Goal: Task Accomplishment & Management: Complete application form

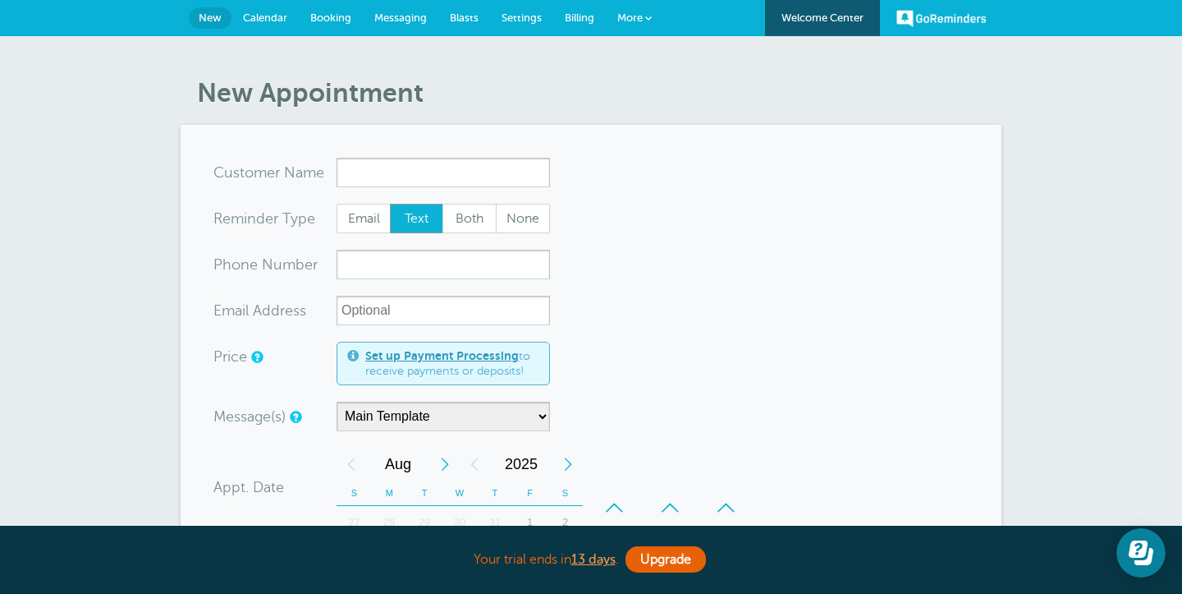
click at [262, 17] on span "Calendar" at bounding box center [265, 17] width 44 height 12
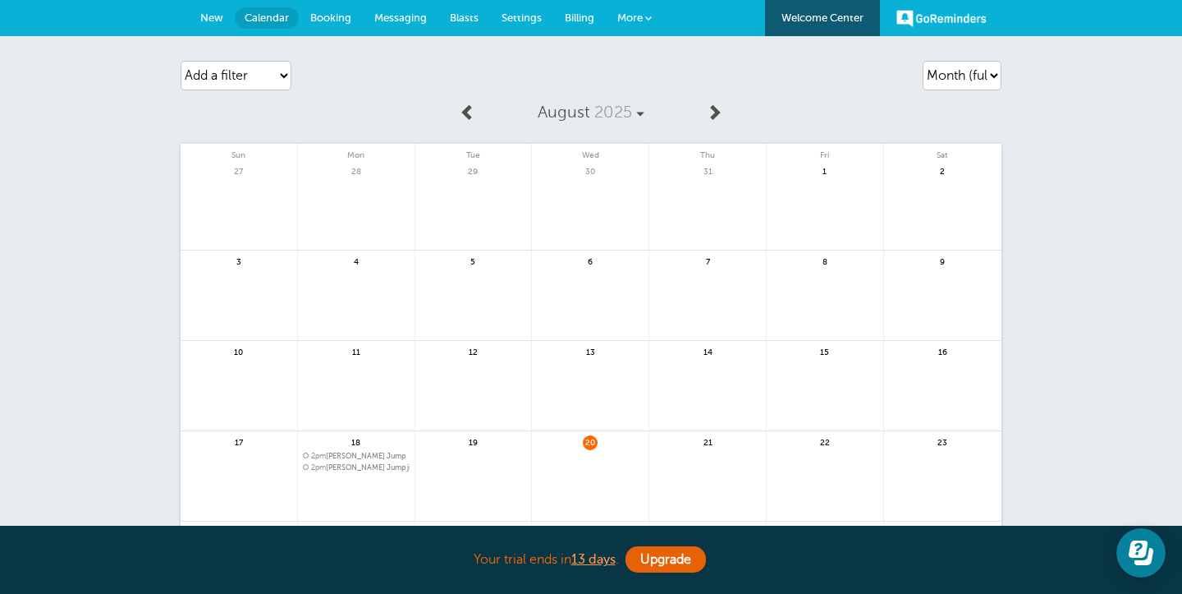
scroll to position [10, 0]
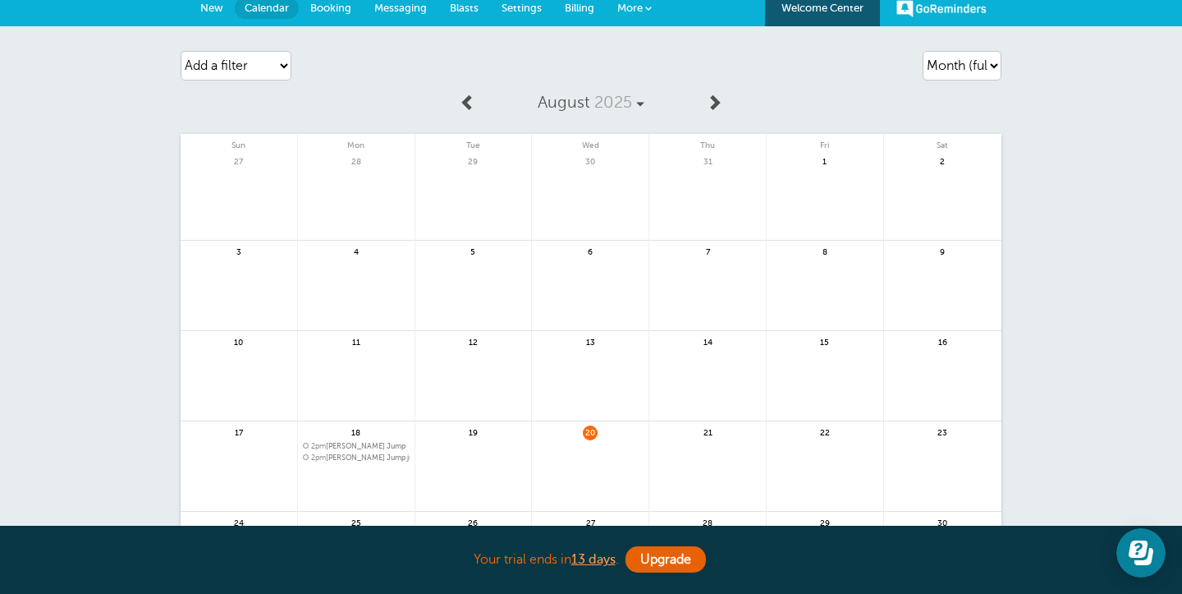
click at [527, 0] on link "Settings" at bounding box center [521, 8] width 63 height 36
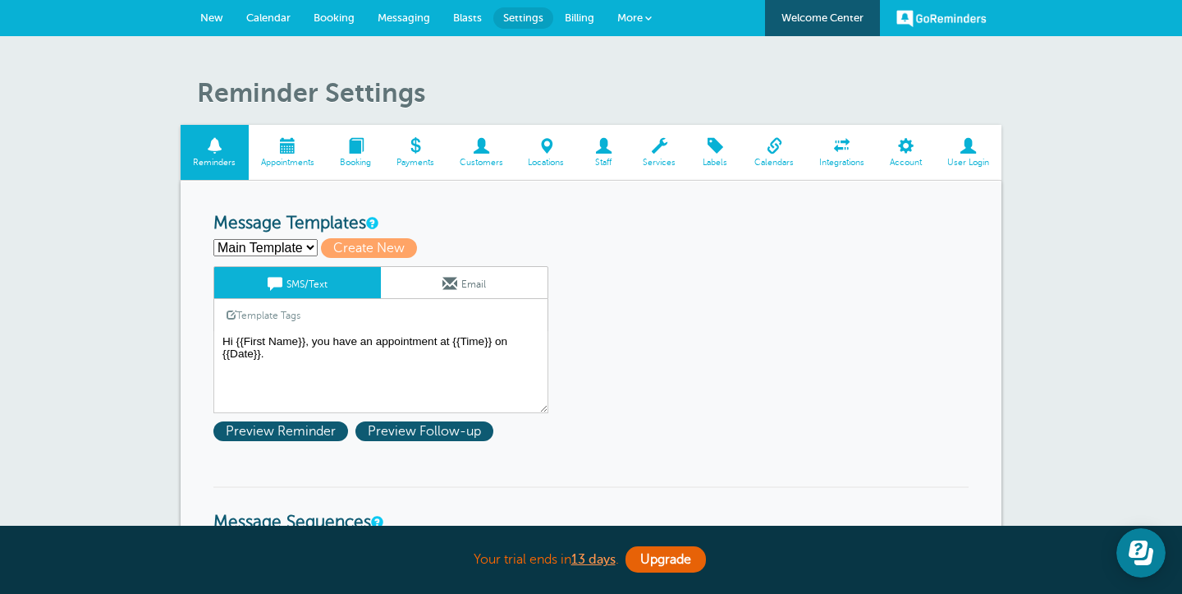
click at [661, 152] on span at bounding box center [660, 146] width 58 height 16
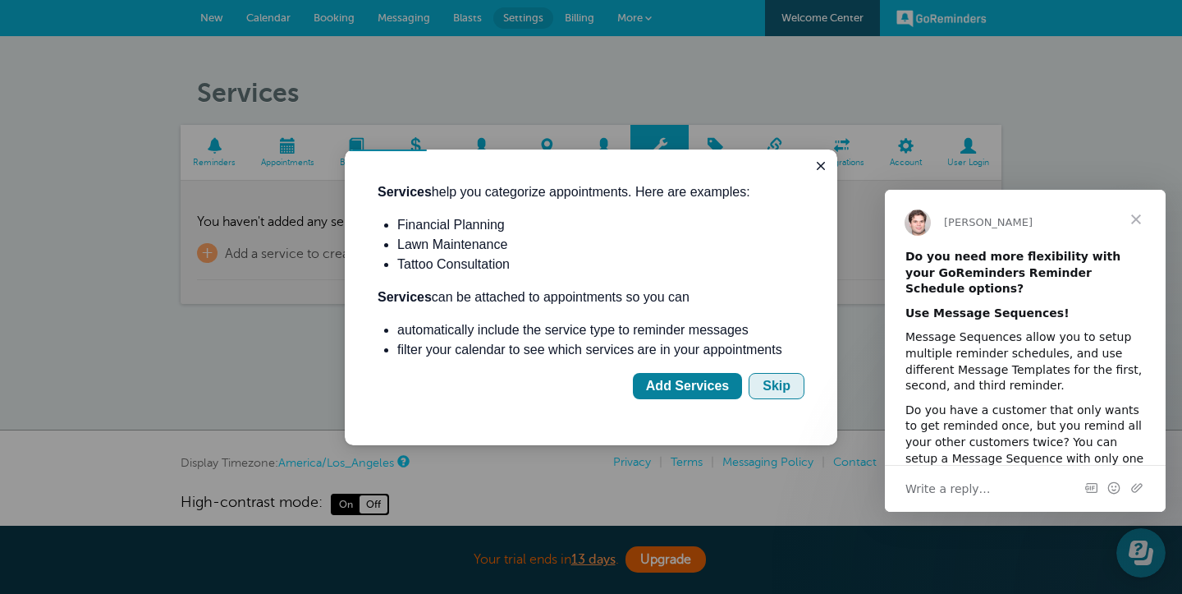
click at [776, 395] on div "Skip" at bounding box center [777, 386] width 28 height 20
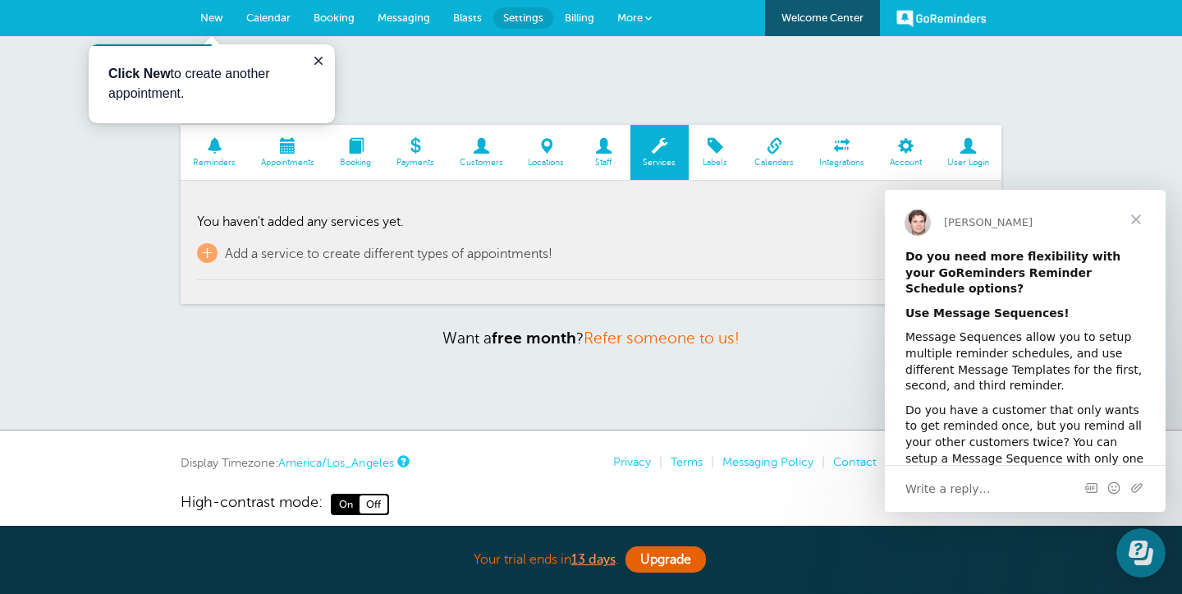
click at [1137, 228] on span "Close" at bounding box center [1136, 219] width 59 height 59
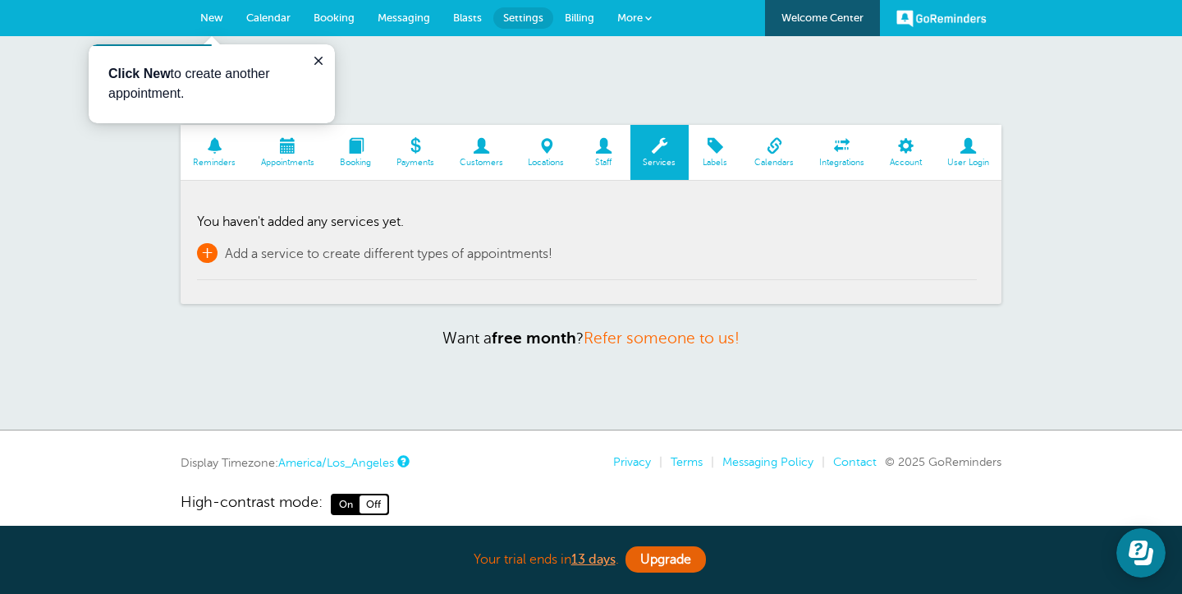
click at [204, 252] on span "+" at bounding box center [207, 253] width 21 height 20
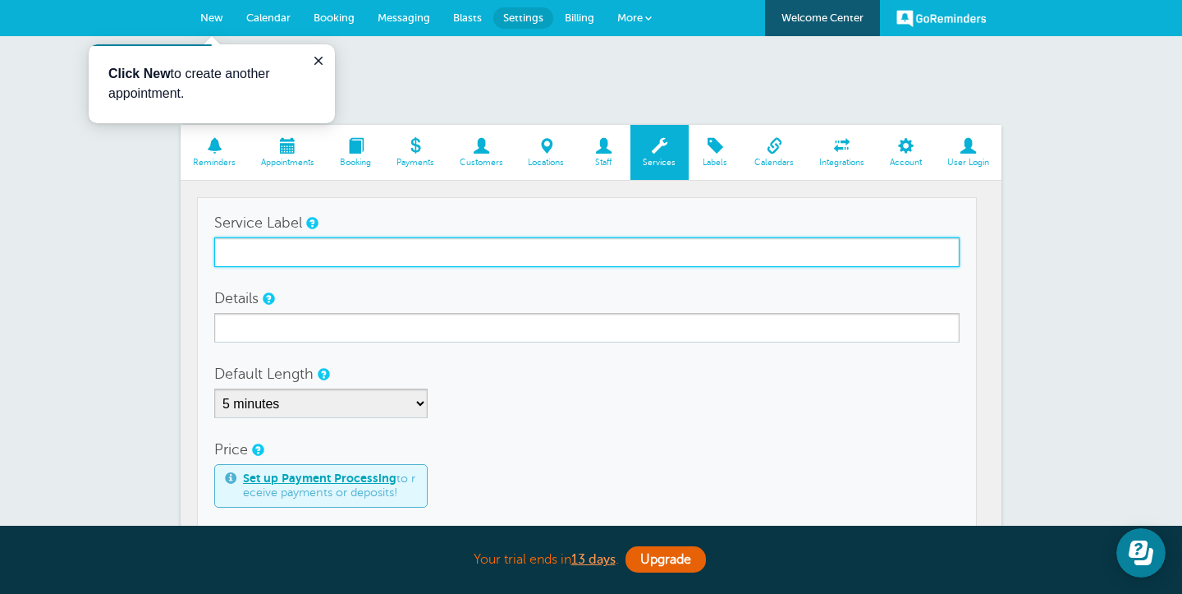
click at [253, 253] on input "Service Label" at bounding box center [587, 252] width 746 height 30
type input "Paint"
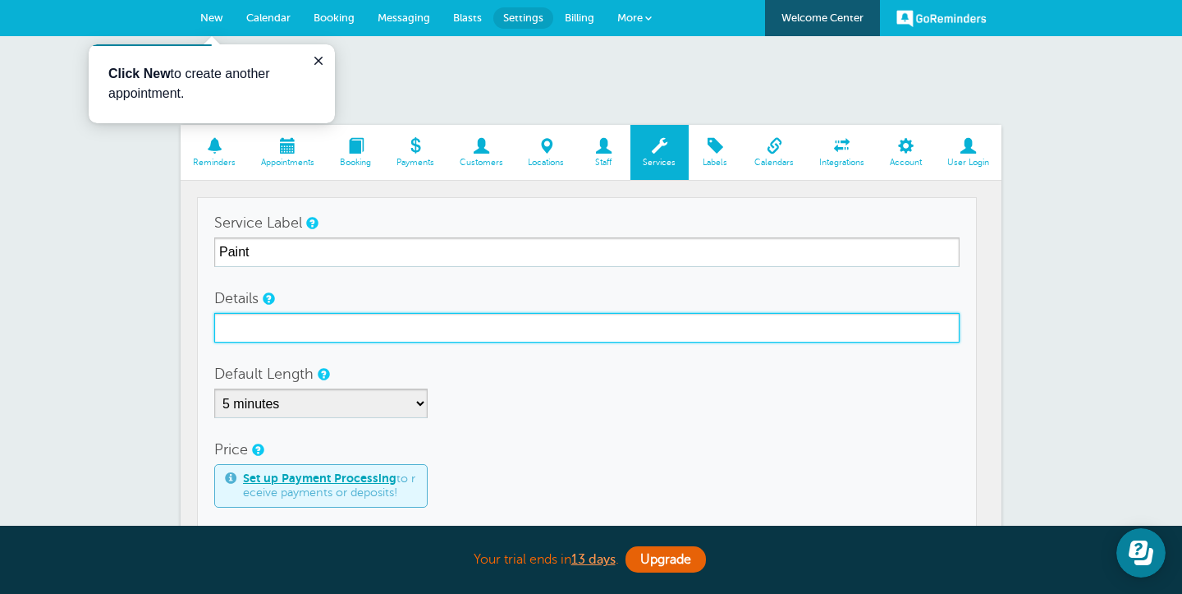
click at [264, 323] on input "Details" at bounding box center [587, 328] width 746 height 30
type input "P"
click at [327, 323] on input "PAINT AND BODYREPAIR" at bounding box center [587, 328] width 746 height 30
type input "PAINT AND BODY REPAIR"
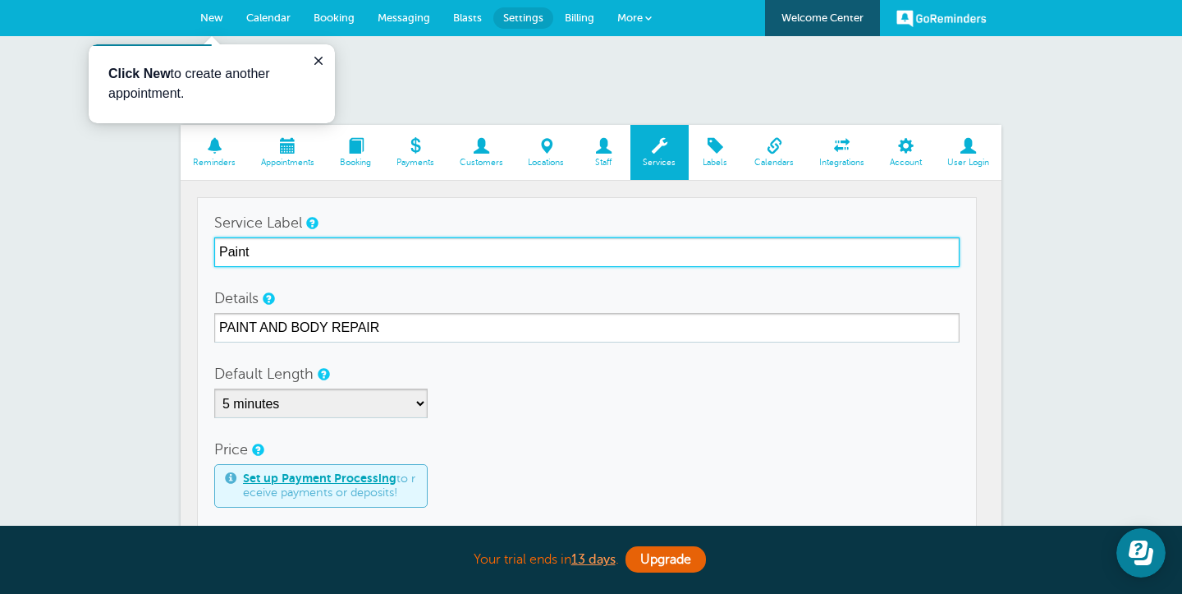
click at [271, 249] on input "Paint" at bounding box center [587, 252] width 746 height 30
type input "P"
type input "PAINT"
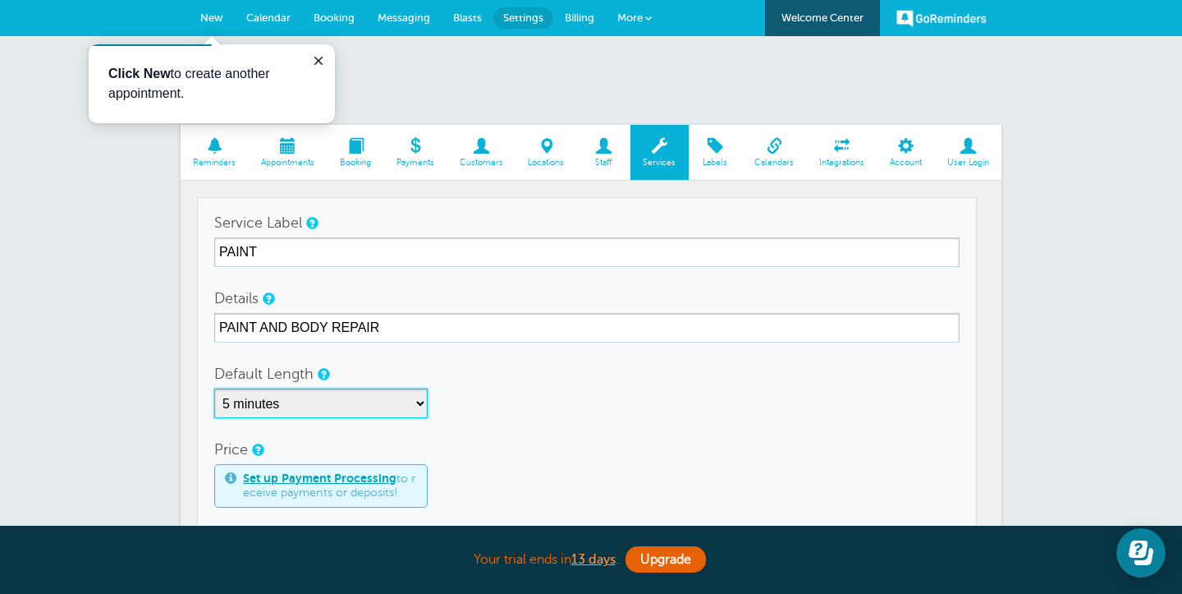
click at [423, 400] on select "5 minutes 10 minutes 15 minutes 20 minutes 25 minutes 30 minutes 35 minutes 40 …" at bounding box center [320, 403] width 213 height 30
select select "960"
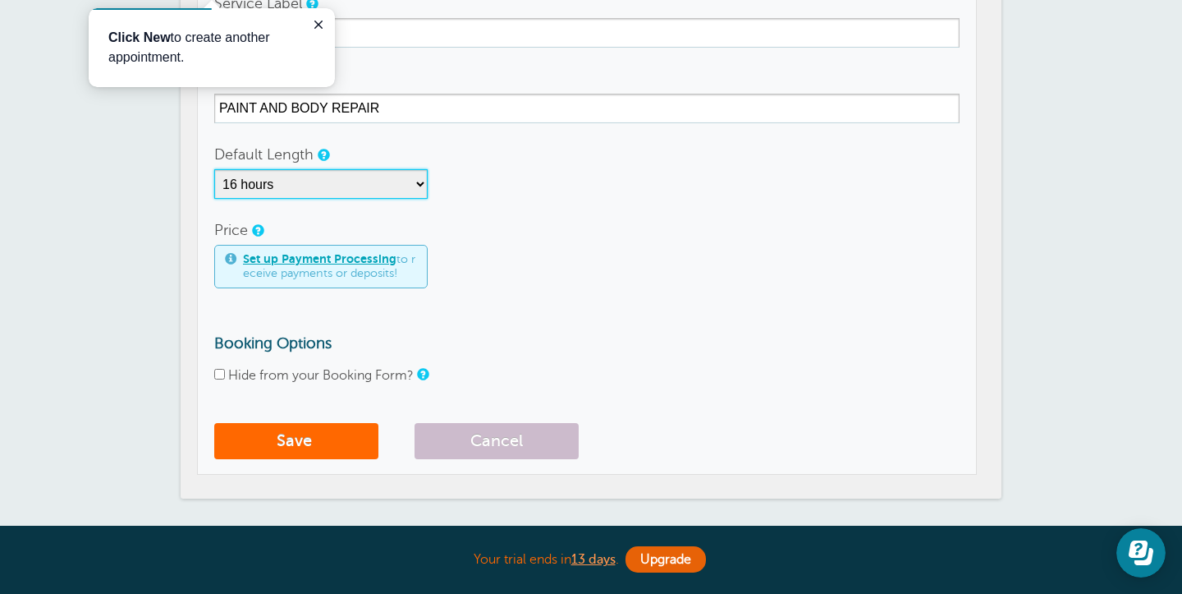
scroll to position [223, 0]
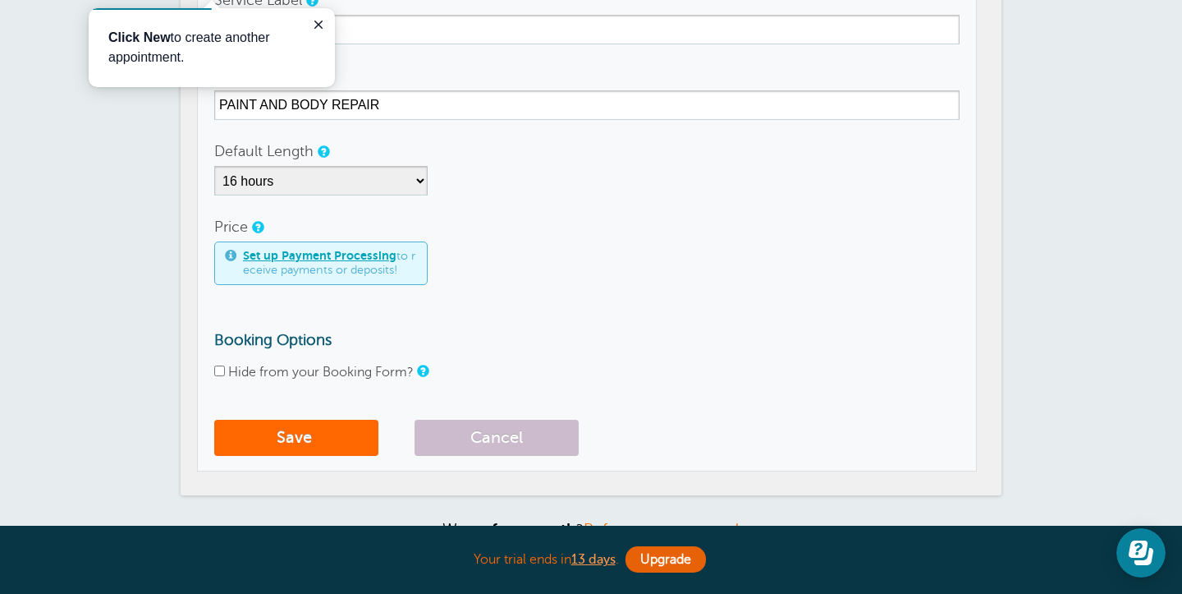
click at [219, 369] on input "Hide from your Booking Form?" at bounding box center [219, 370] width 11 height 11
checkbox input "true"
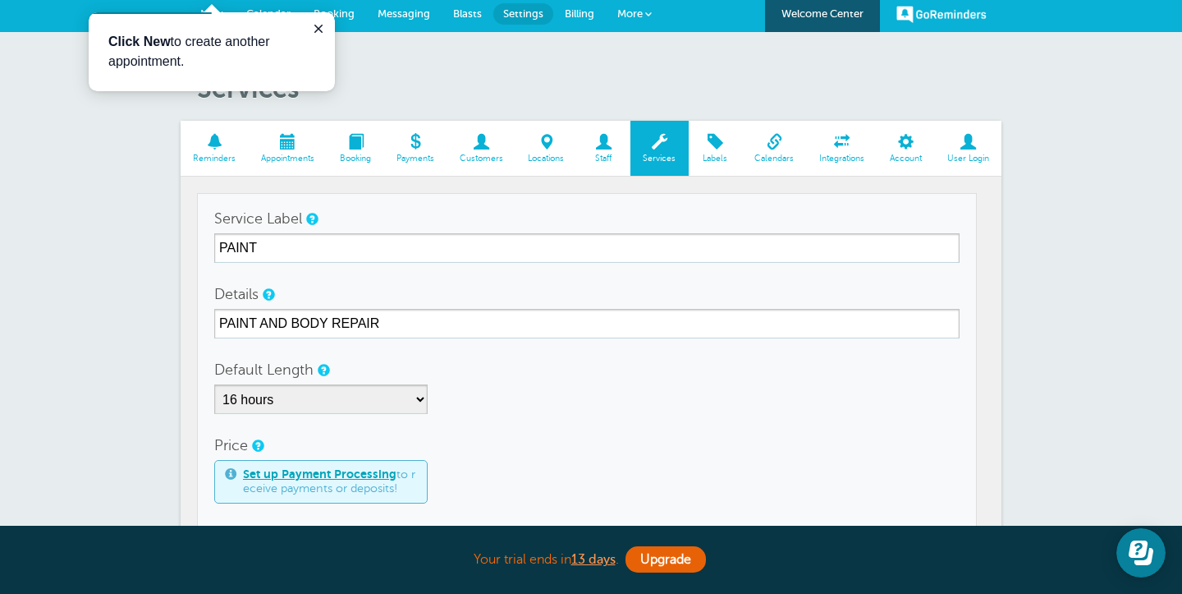
scroll to position [0, 0]
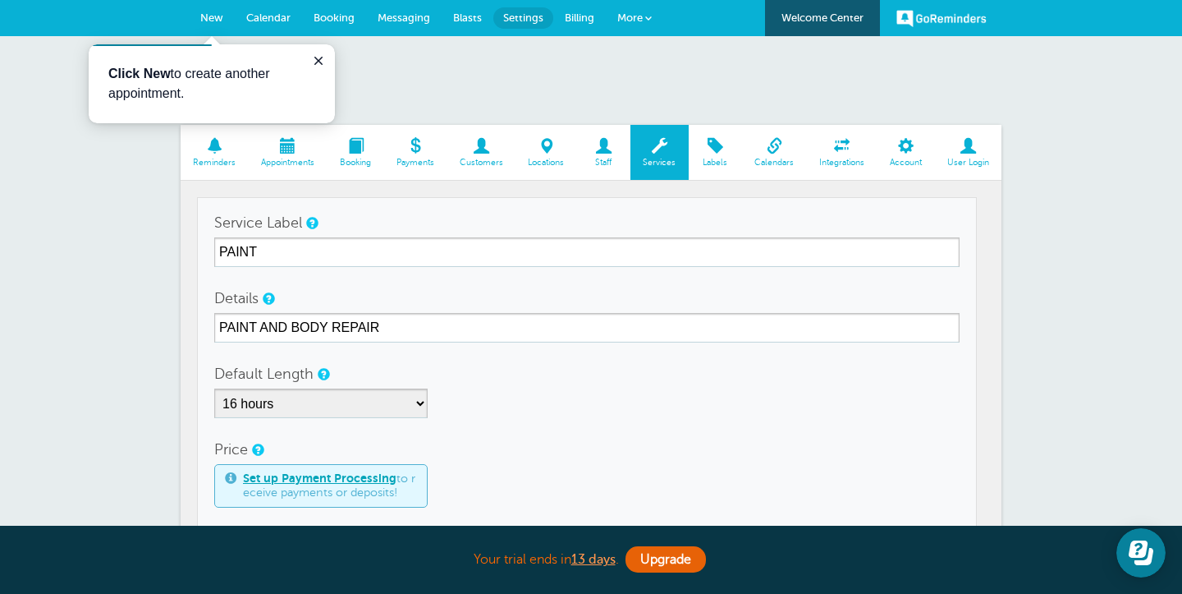
click at [221, 145] on span at bounding box center [215, 146] width 68 height 16
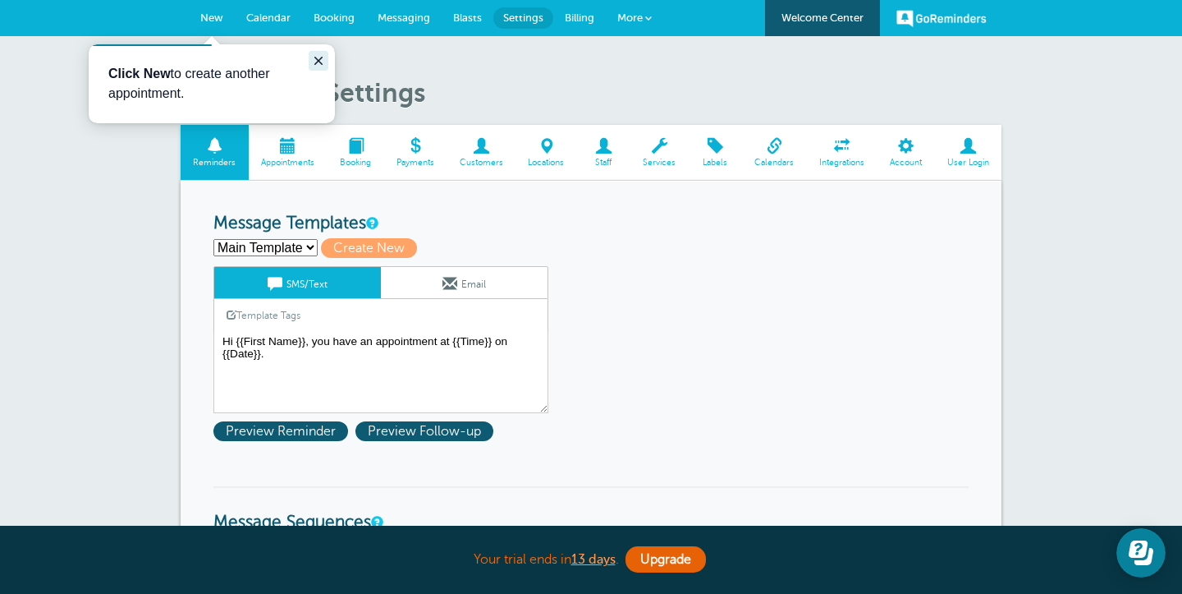
click at [322, 56] on icon "Close guide" at bounding box center [318, 60] width 13 height 13
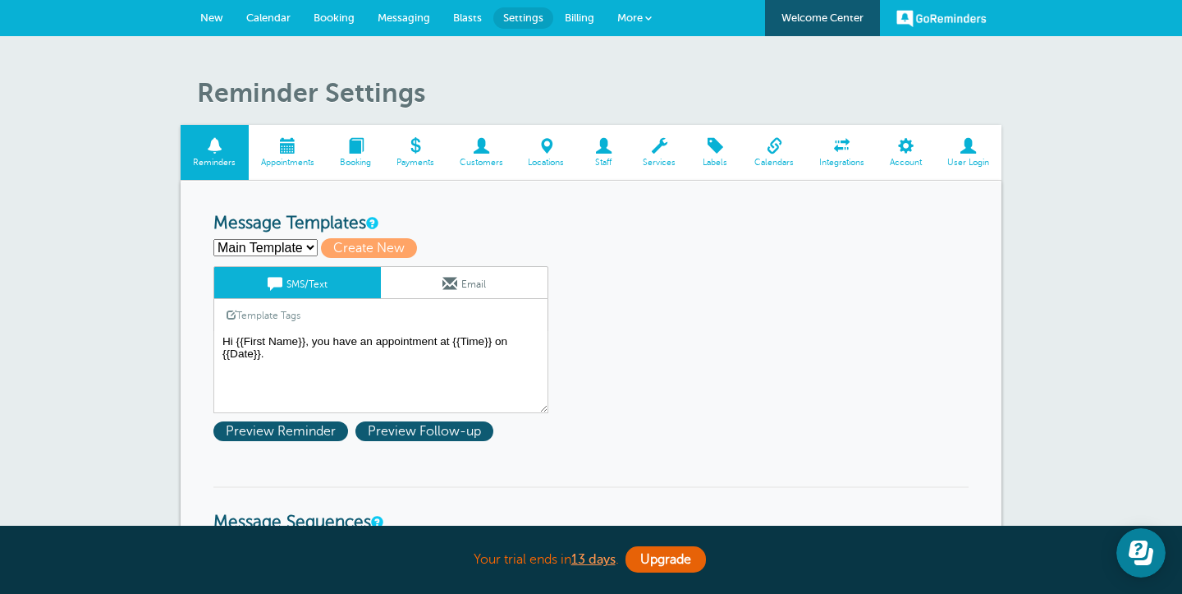
click at [410, 16] on span "Messaging" at bounding box center [404, 17] width 53 height 12
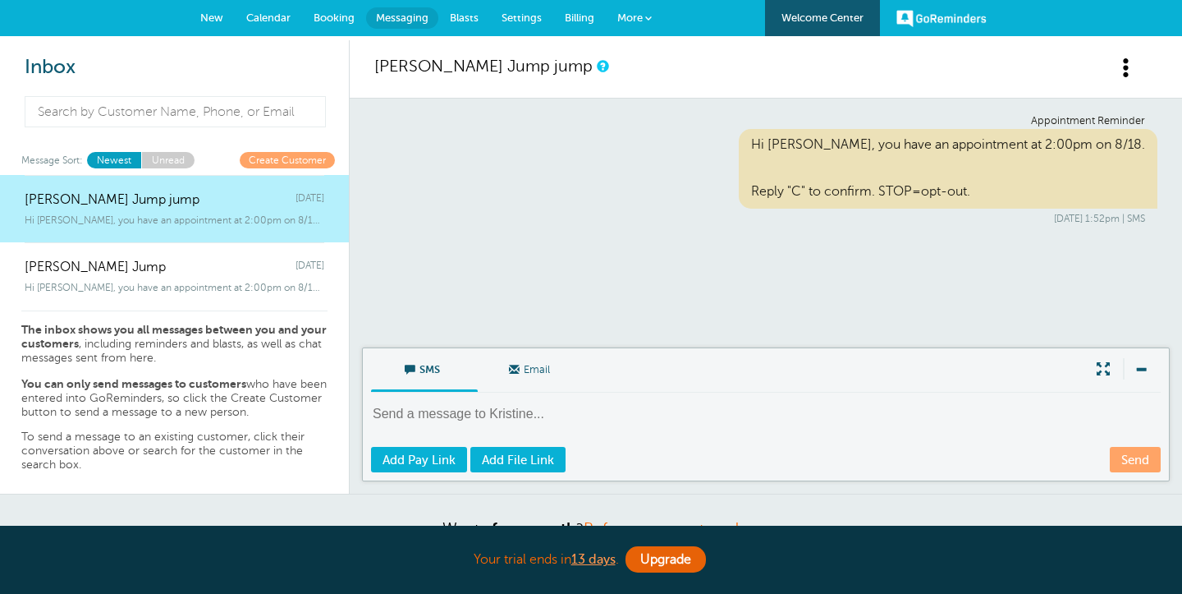
click at [223, 13] on span "New" at bounding box center [211, 17] width 23 height 12
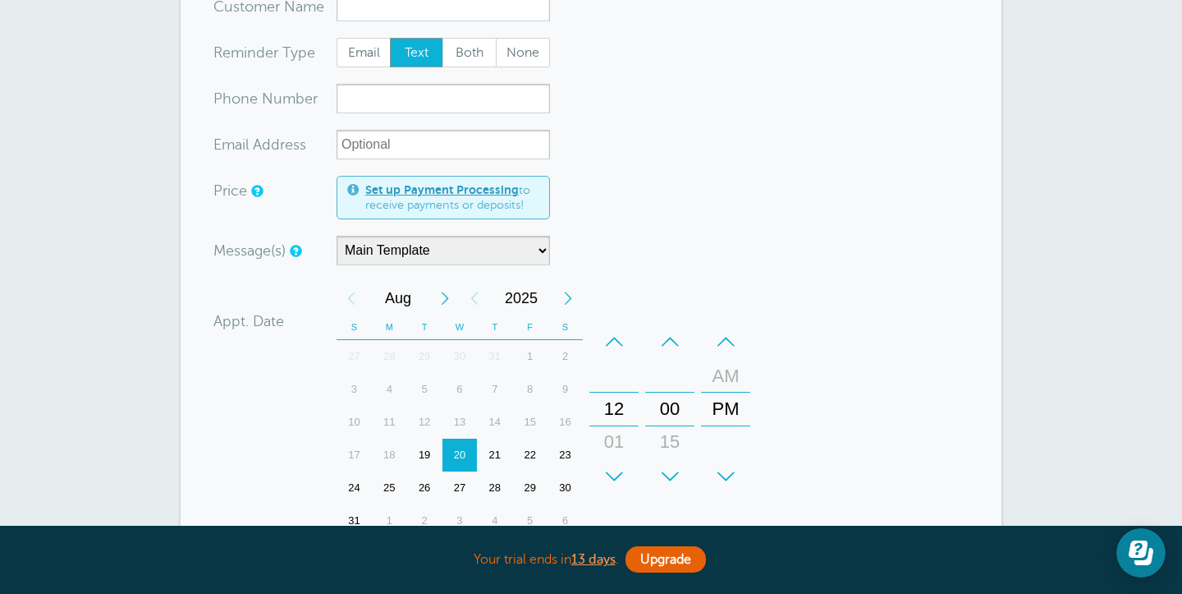
scroll to position [167, 0]
click at [543, 245] on select "DENTCO Main Template" at bounding box center [443, 250] width 213 height 30
select select "159507"
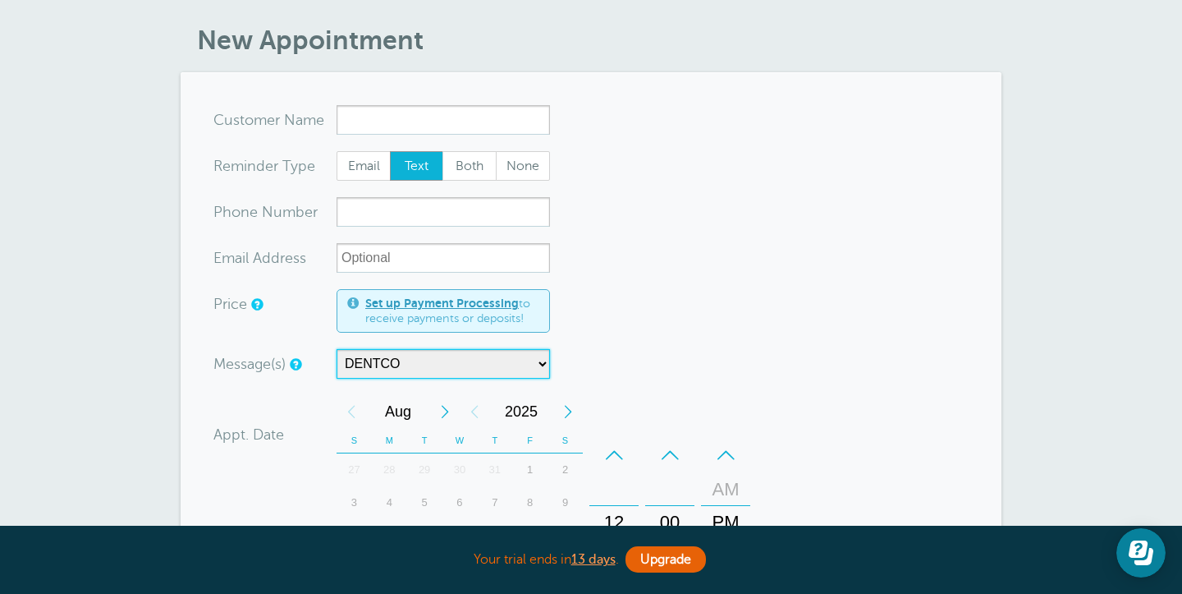
scroll to position [16, 0]
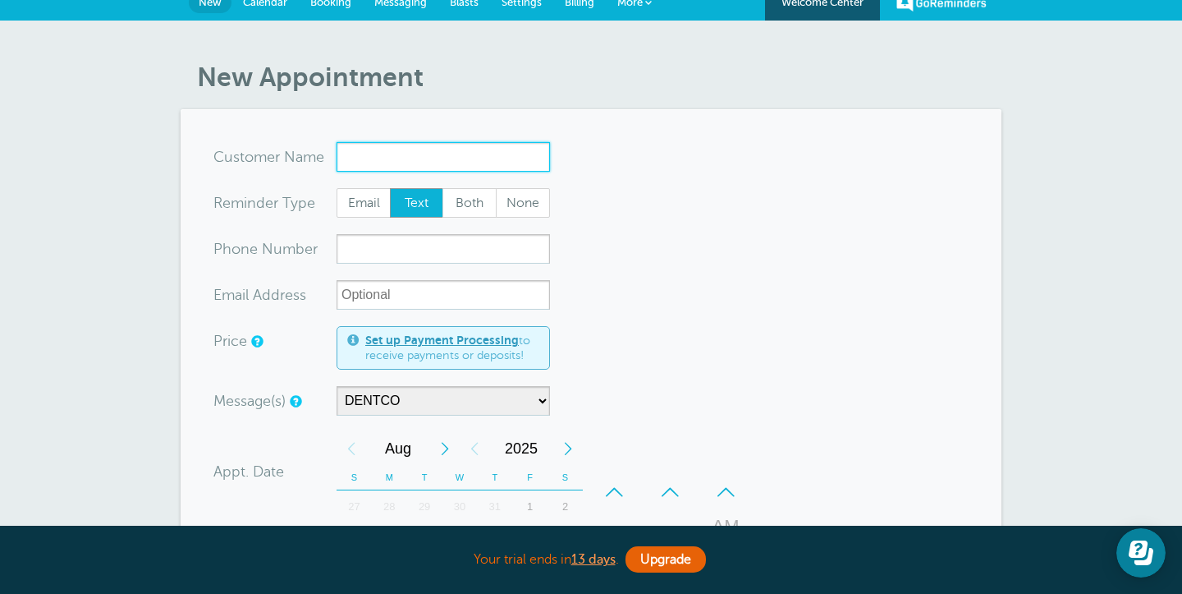
click at [428, 148] on input "x-no-autofill" at bounding box center [443, 157] width 213 height 30
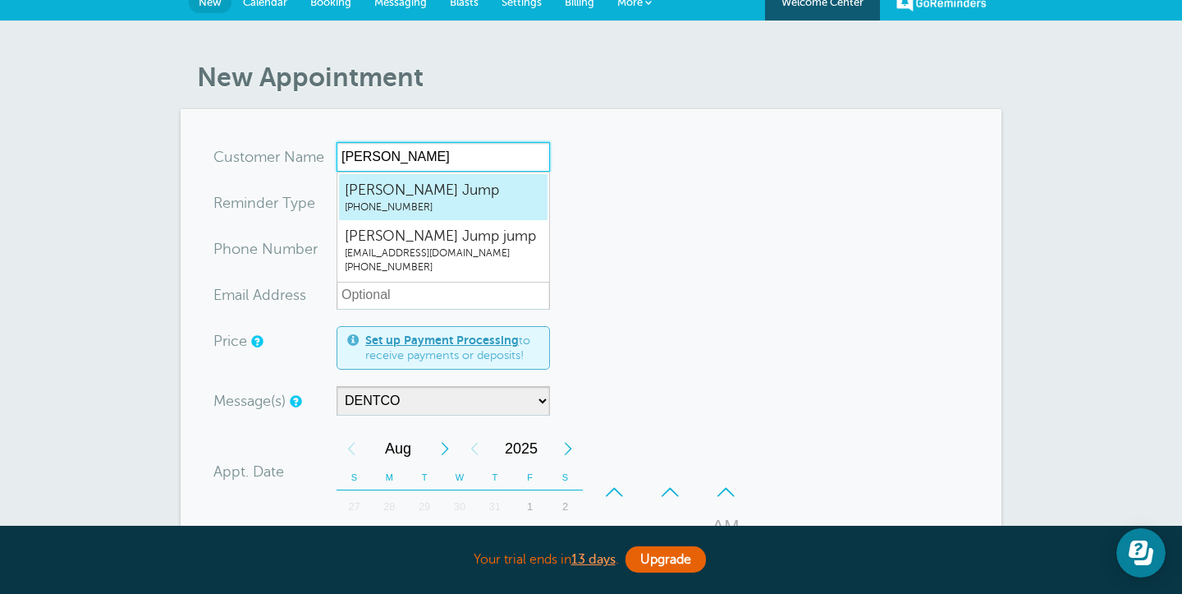
click at [450, 190] on span "[PERSON_NAME] Jump" at bounding box center [443, 190] width 197 height 21
type input "KristineJump9492805557"
type input "[PERSON_NAME] Jump"
type input "[PHONE_NUMBER]"
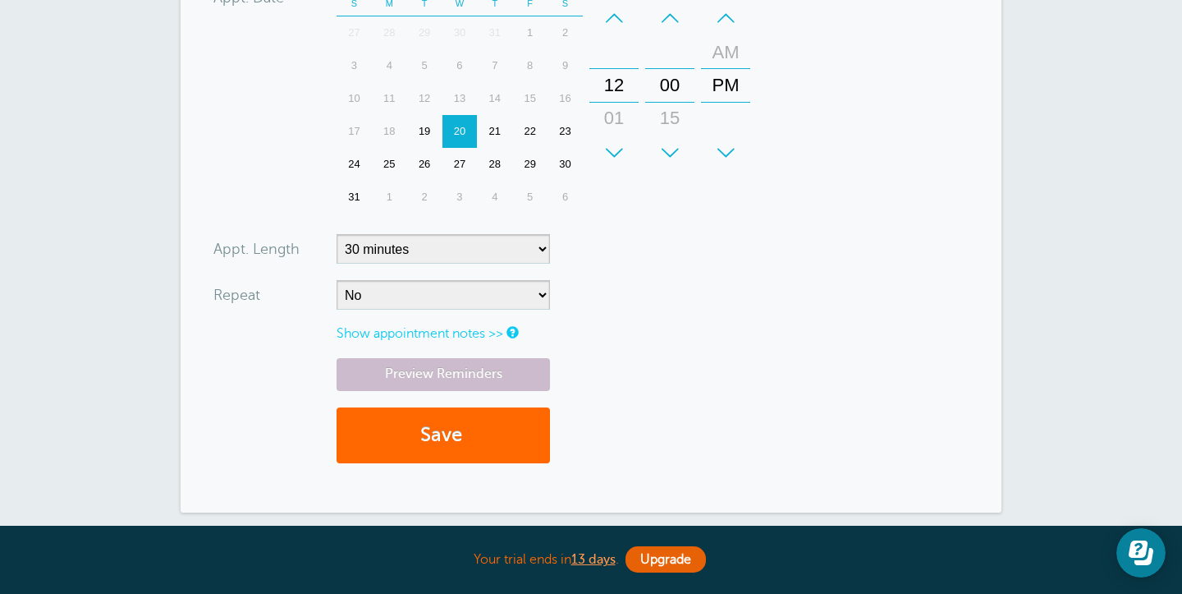
scroll to position [497, 0]
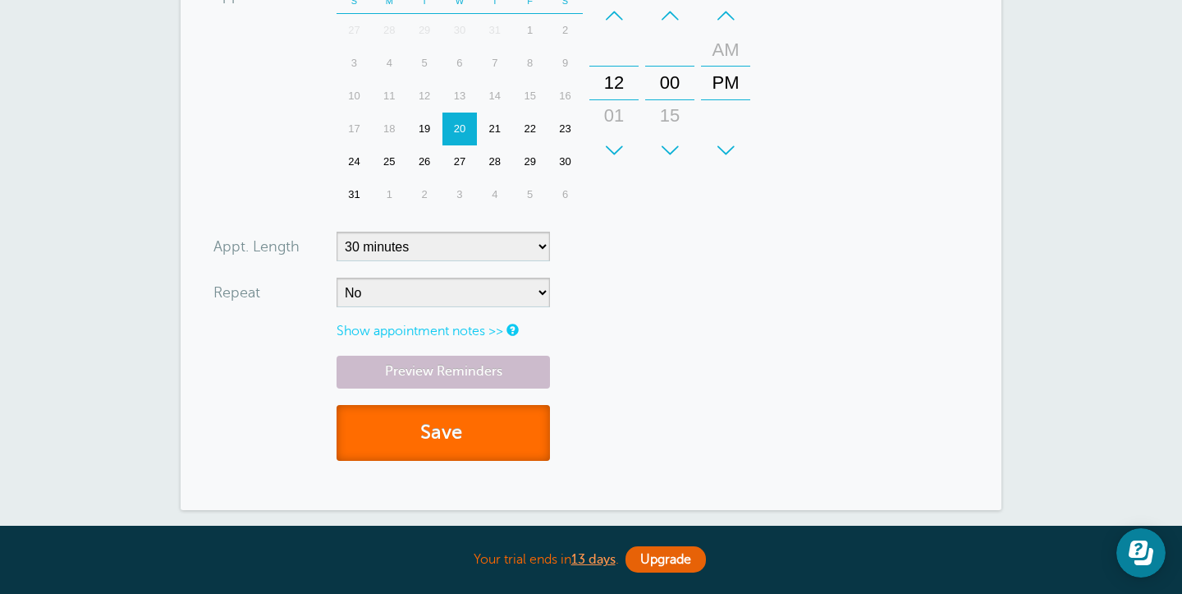
click at [452, 446] on button "Save" at bounding box center [443, 433] width 213 height 57
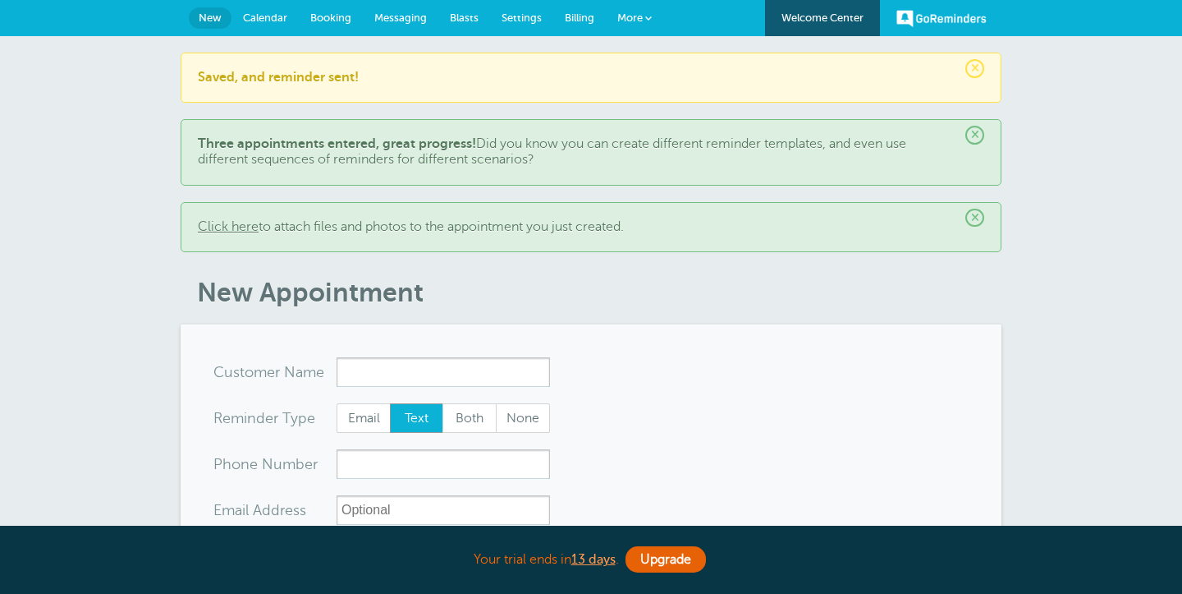
select select "159507"
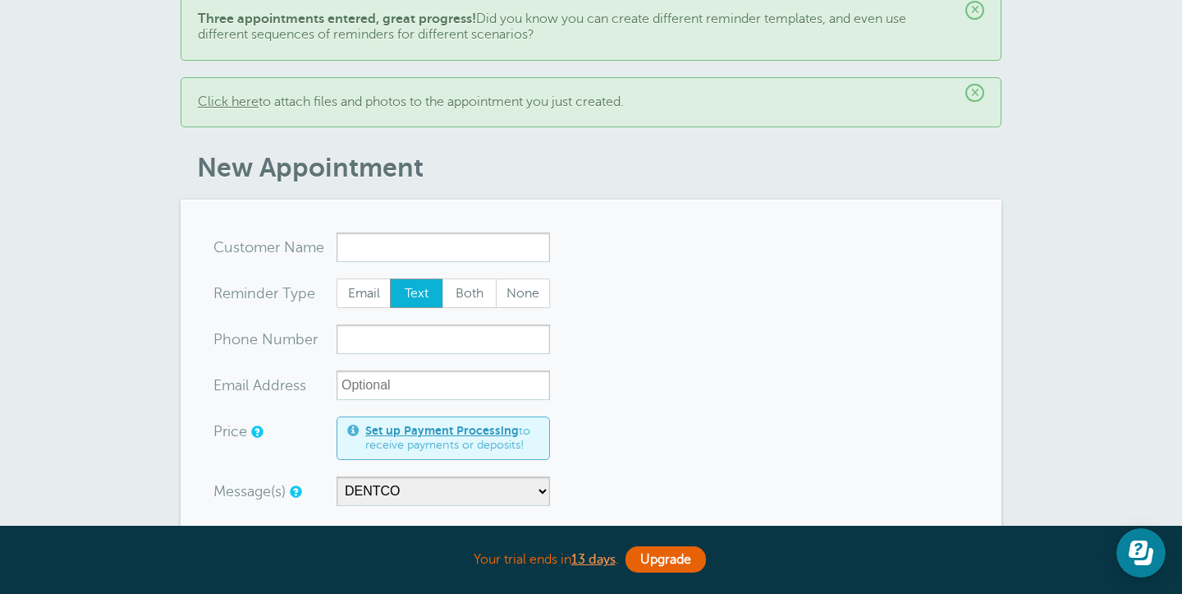
scroll to position [124, 0]
click at [975, 93] on span "×" at bounding box center [975, 94] width 19 height 19
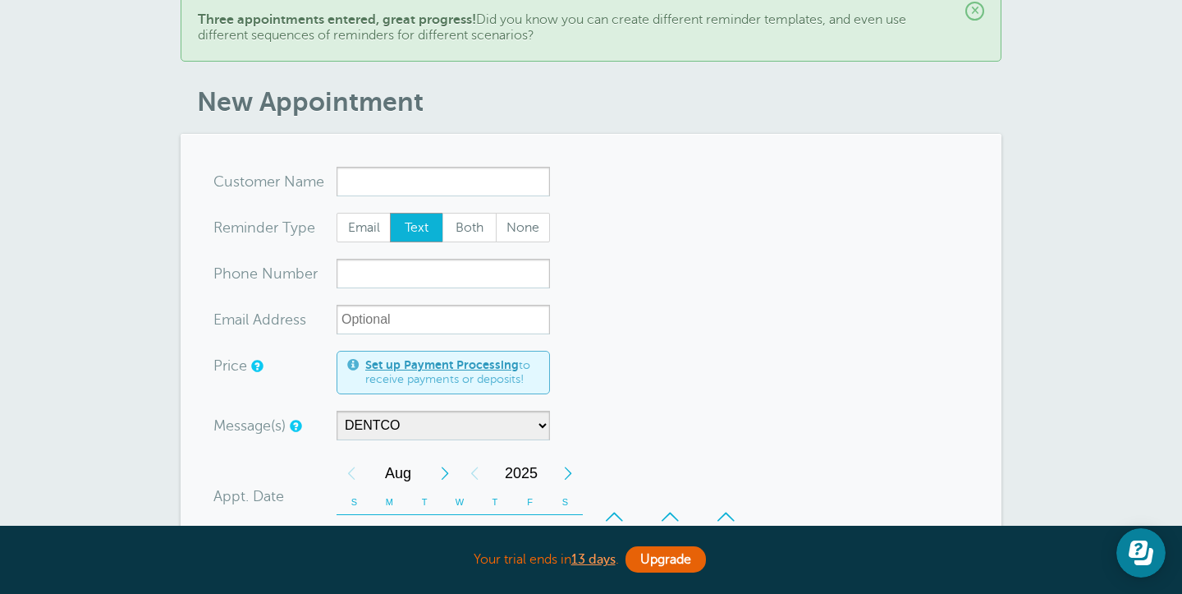
click at [977, 10] on span "×" at bounding box center [975, 11] width 19 height 19
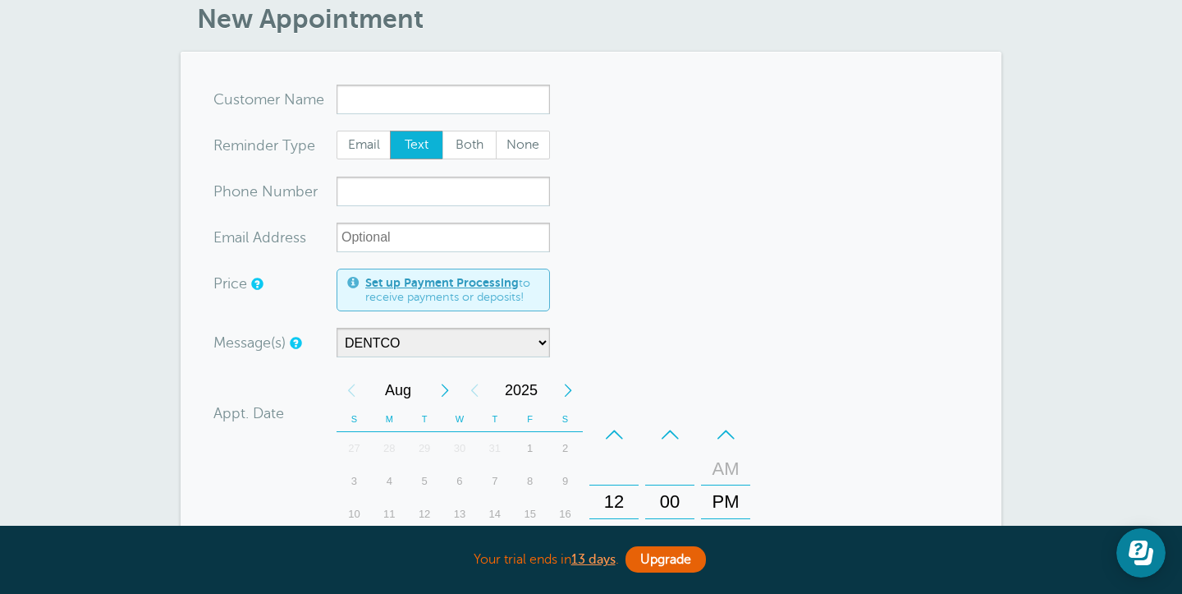
scroll to position [41, 0]
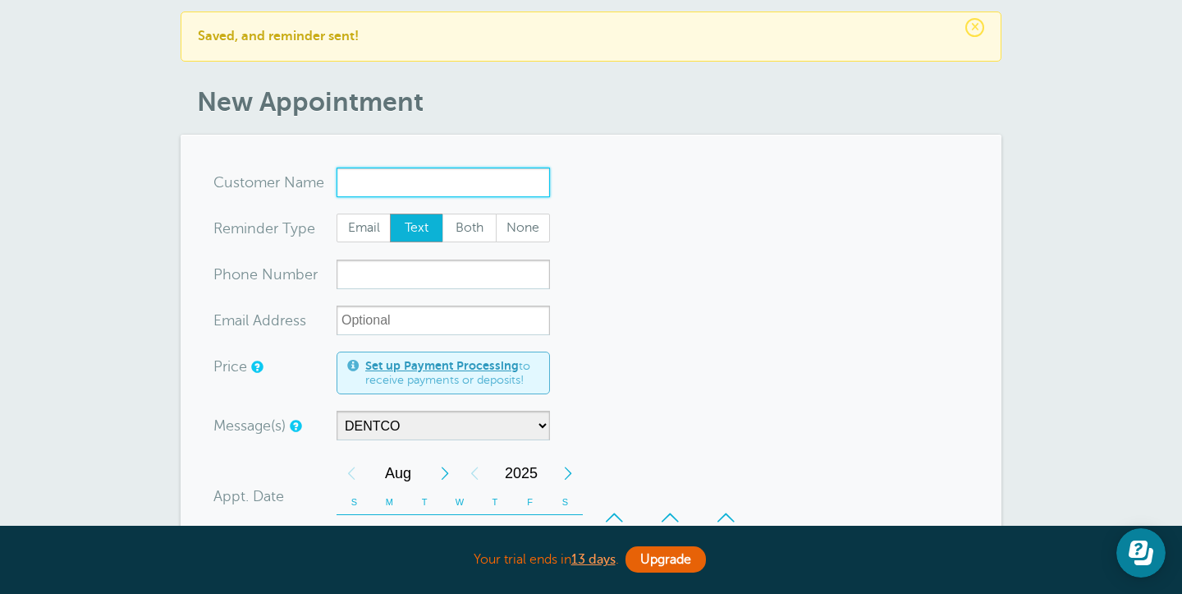
click at [424, 175] on input "x-no-autofill" at bounding box center [443, 182] width 213 height 30
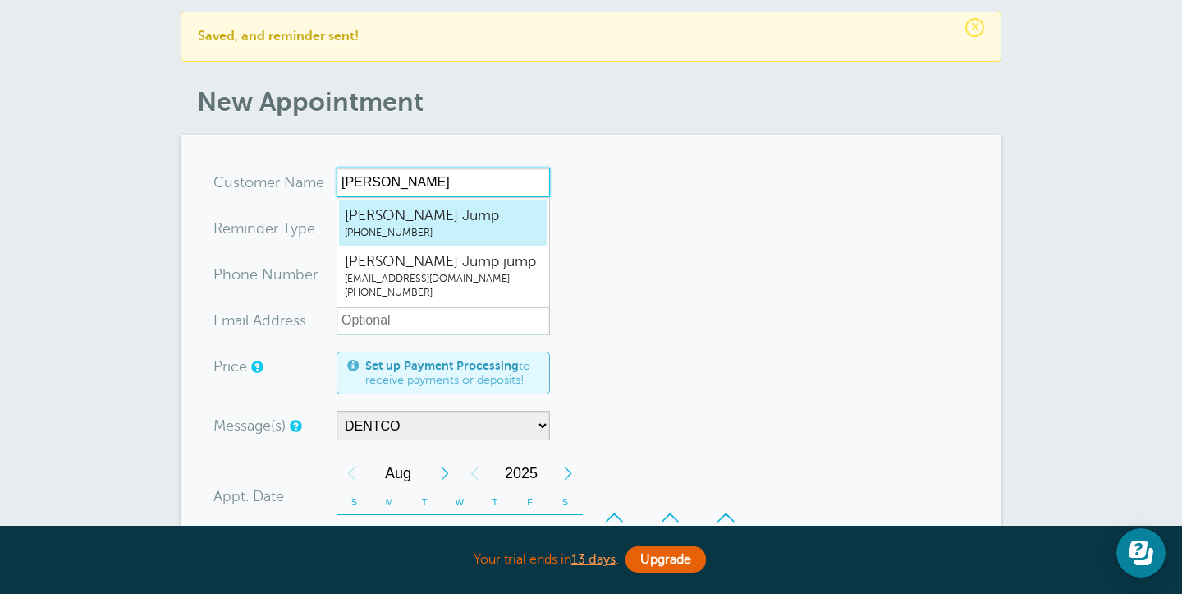
type input "[PERSON_NAME]"
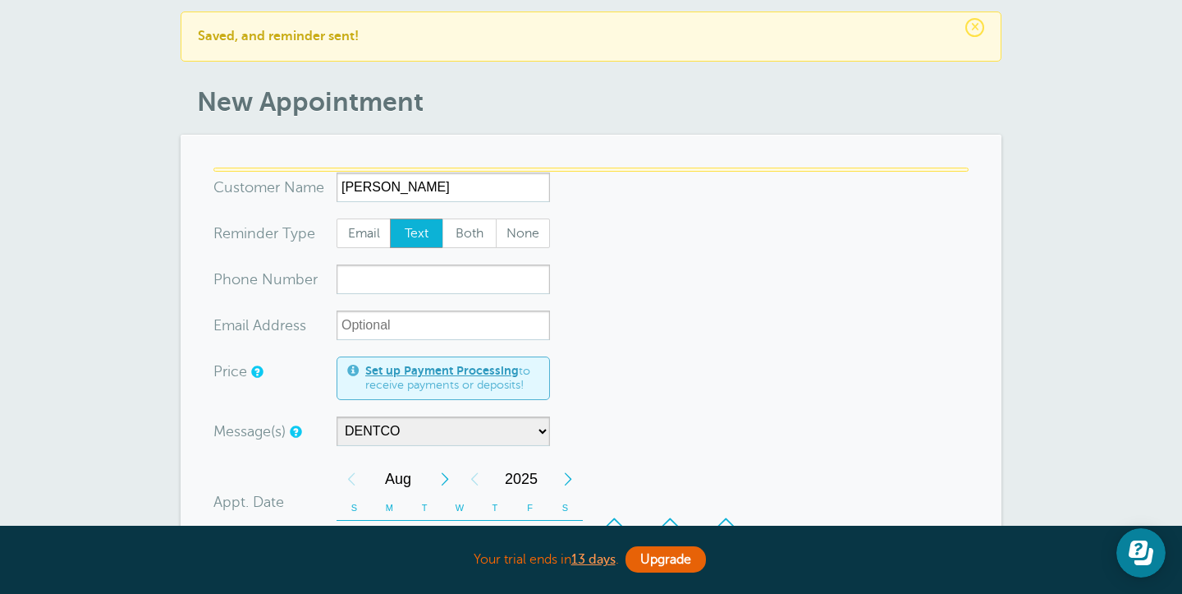
click at [706, 195] on form "You are creating a new customer. To use an existing customer select one from th…" at bounding box center [590, 575] width 755 height 816
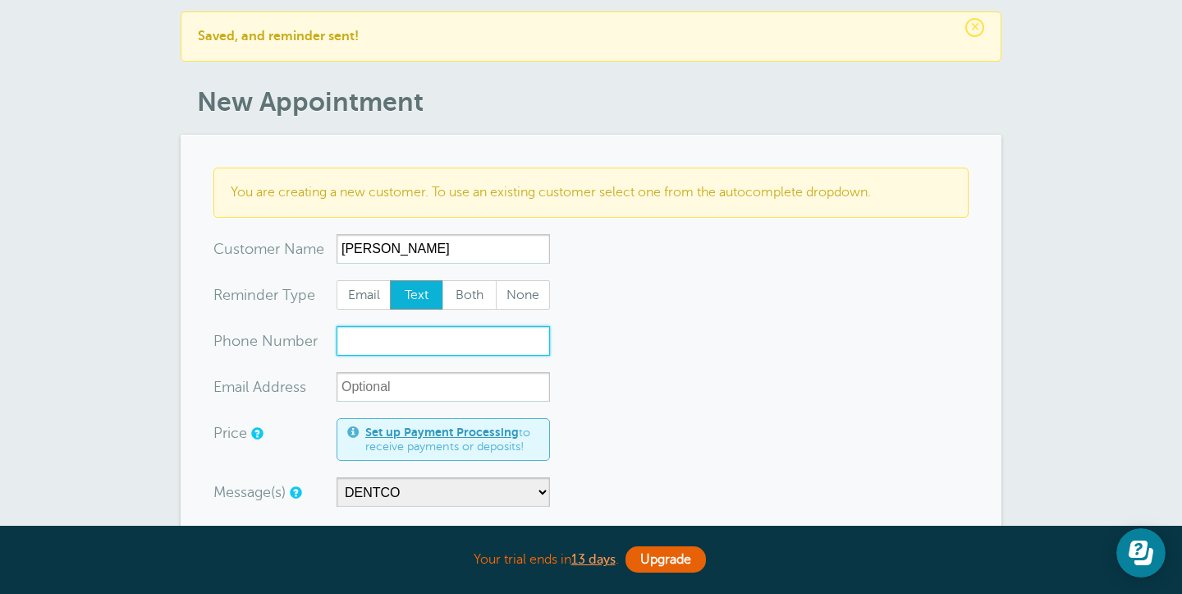
click at [364, 347] on input "xxx-no-autofill" at bounding box center [443, 341] width 213 height 30
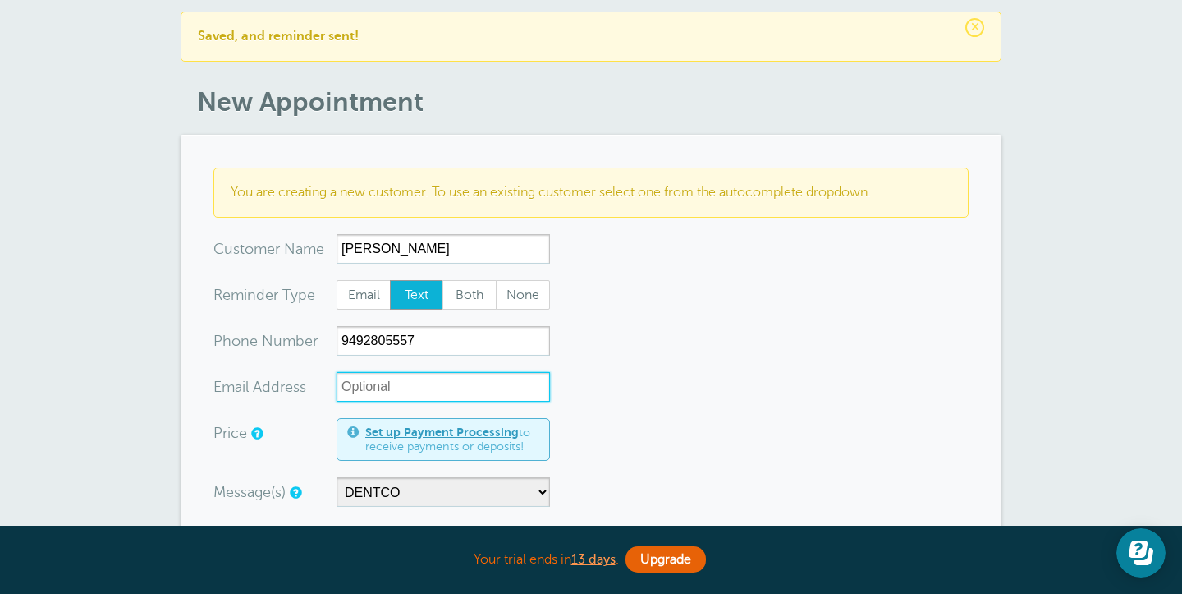
click at [379, 388] on input "xx-no-autofill" at bounding box center [443, 387] width 213 height 30
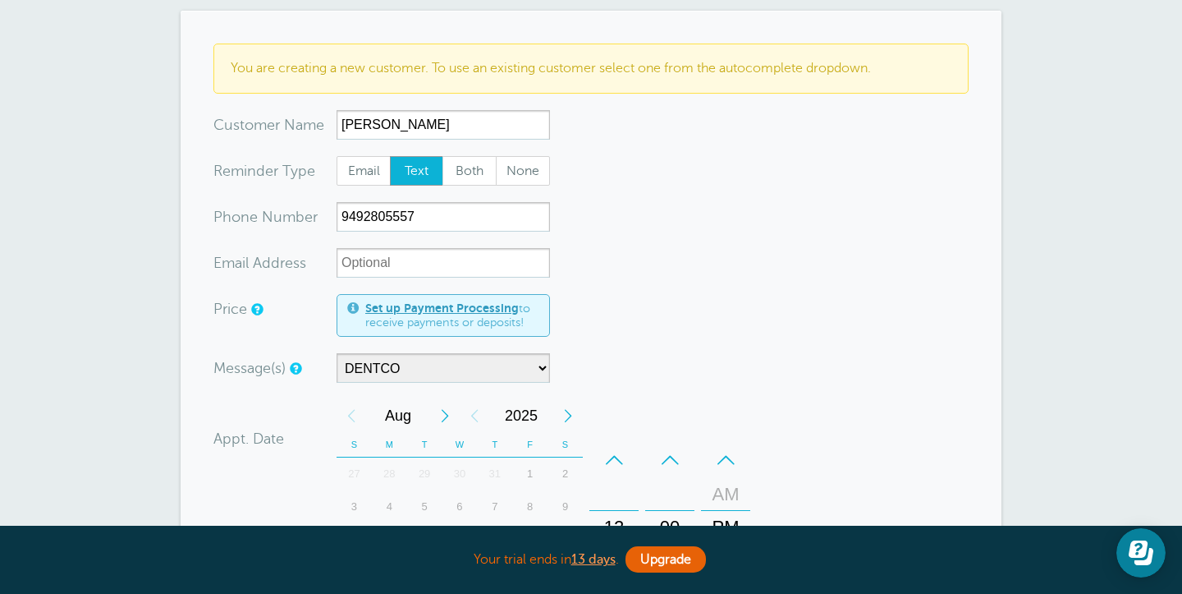
scroll to position [172, 0]
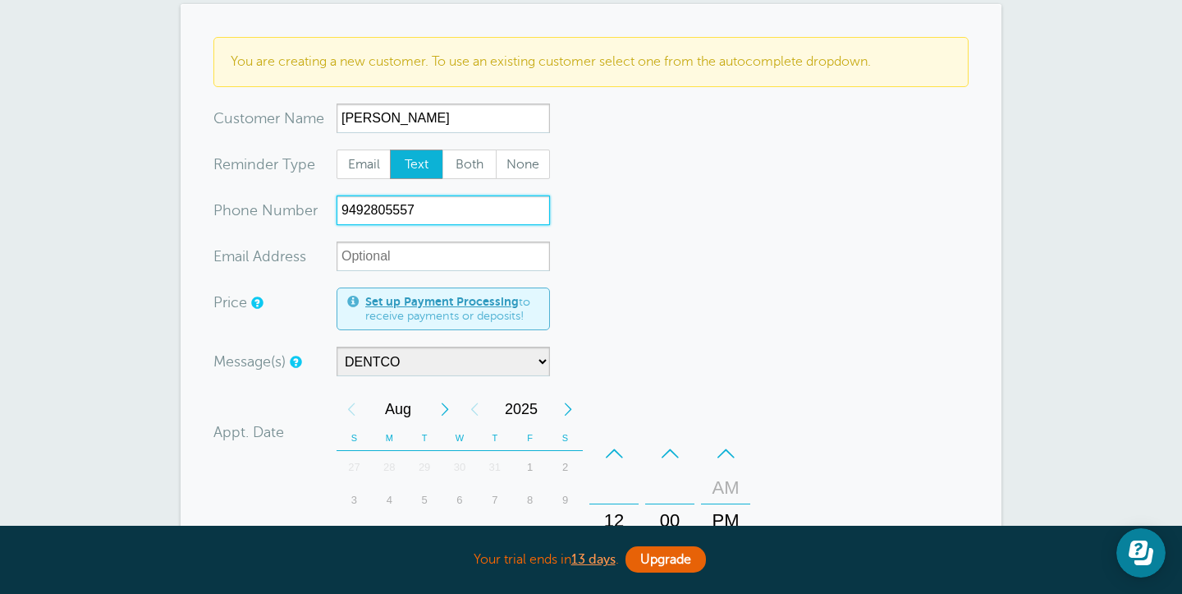
click at [429, 208] on input "9492805557" at bounding box center [443, 210] width 213 height 30
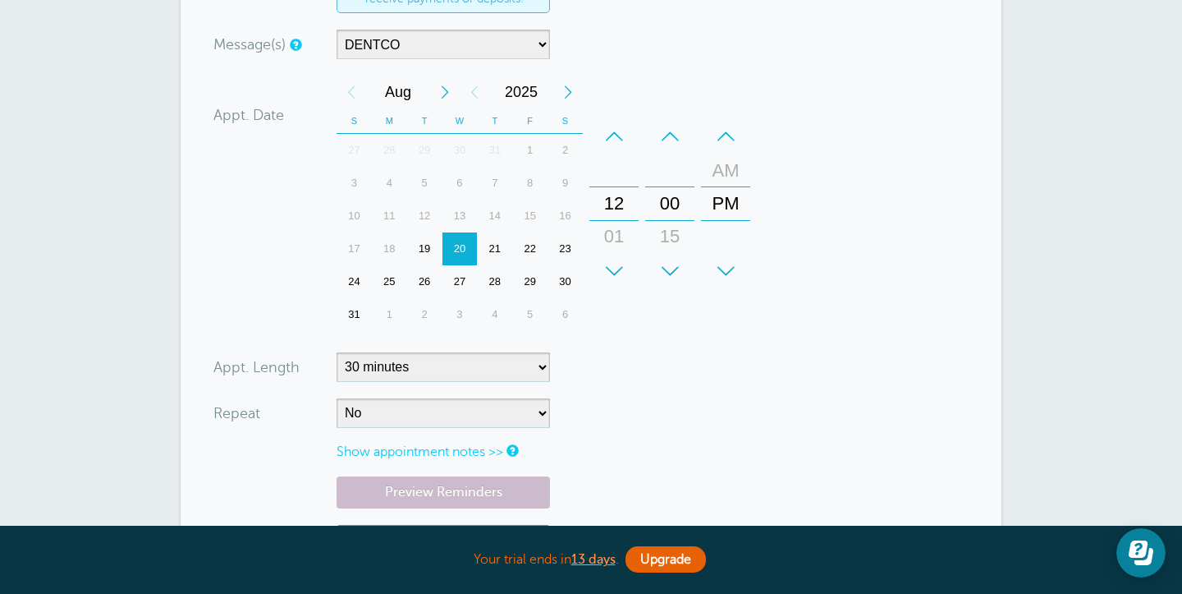
scroll to position [489, 0]
click at [501, 246] on div "21" at bounding box center [494, 248] width 35 height 33
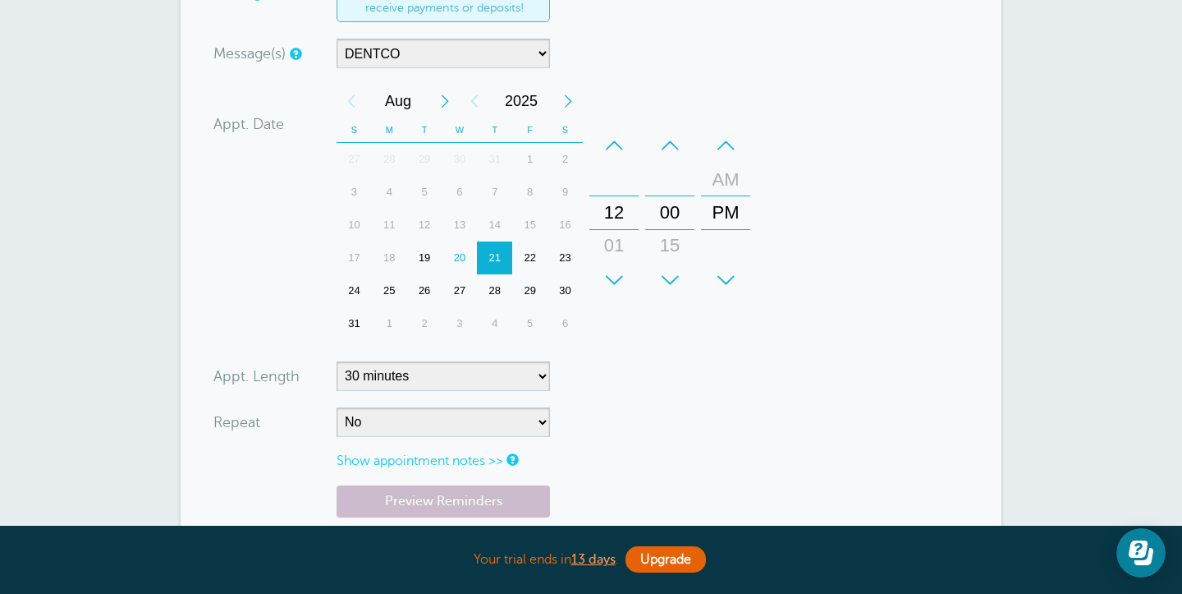
scroll to position [481, 0]
type input "9493023464"
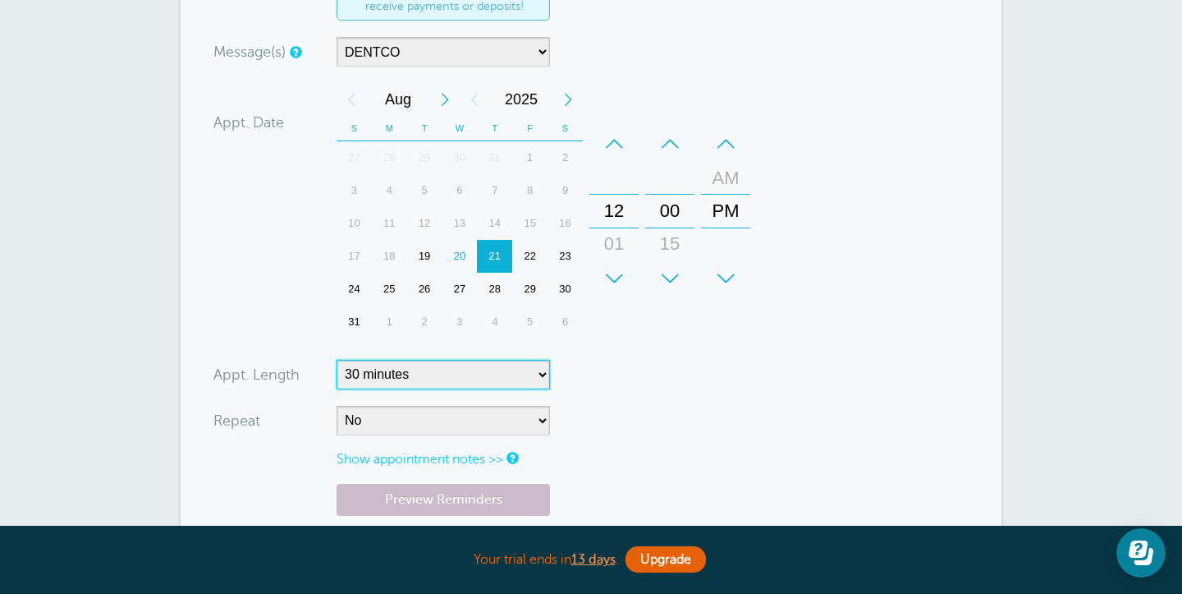
click at [532, 368] on select "5 minutes 10 minutes 15 minutes 20 minutes 25 minutes 30 minutes 35 minutes 40 …" at bounding box center [443, 375] width 213 height 30
select select "960"
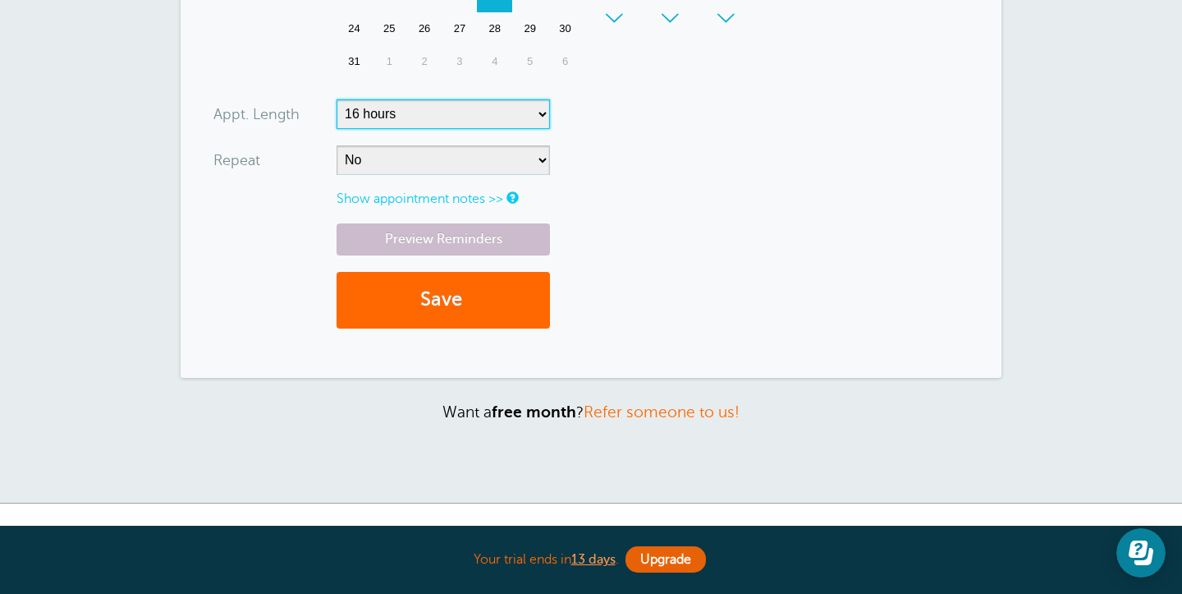
scroll to position [835, 0]
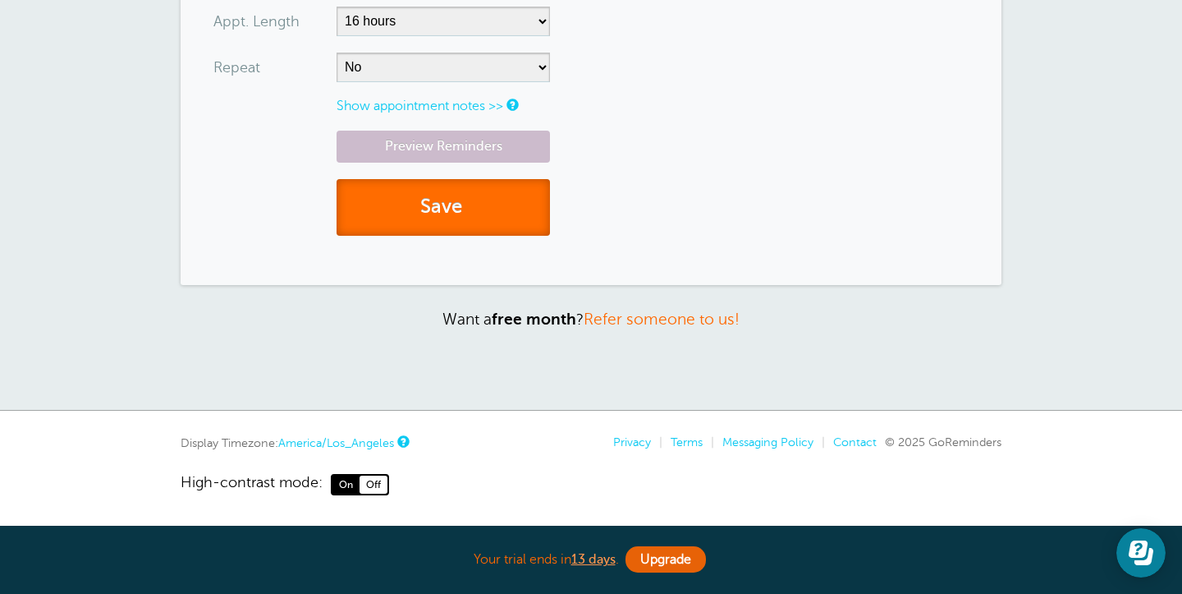
click at [463, 212] on button "Save" at bounding box center [443, 207] width 213 height 57
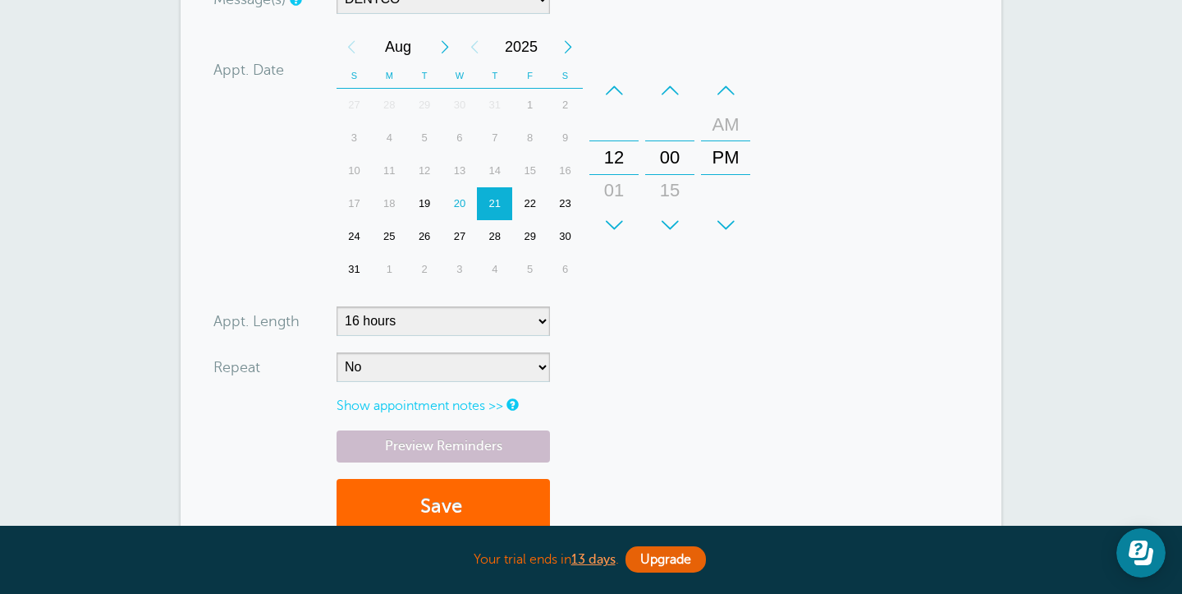
scroll to position [513, 0]
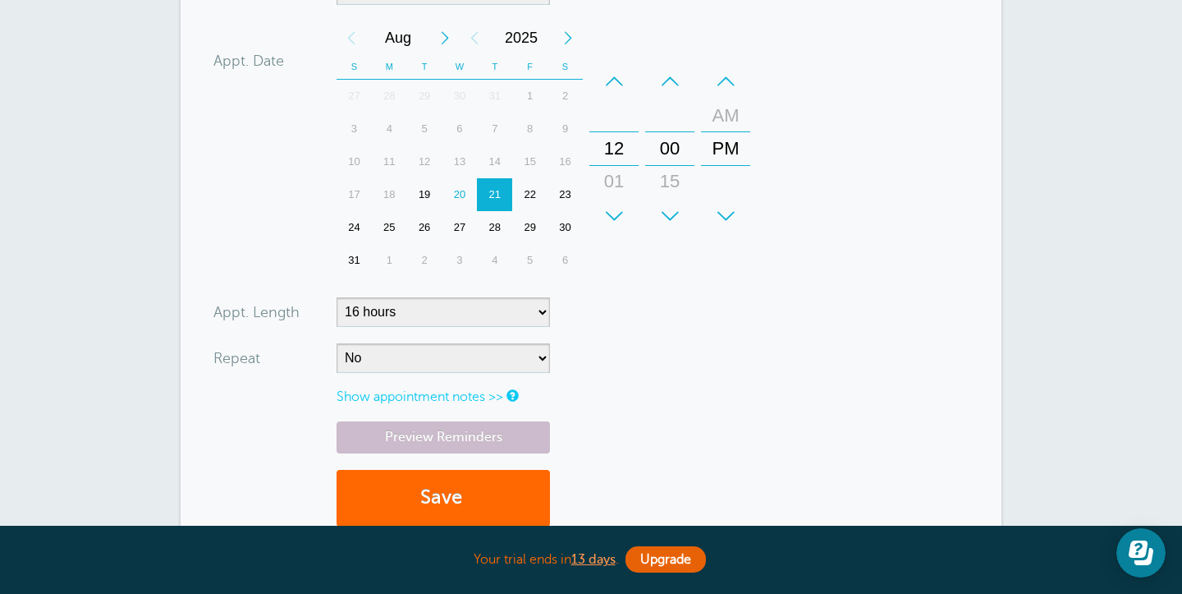
click at [493, 396] on link "Show appointment notes >>" at bounding box center [420, 396] width 167 height 15
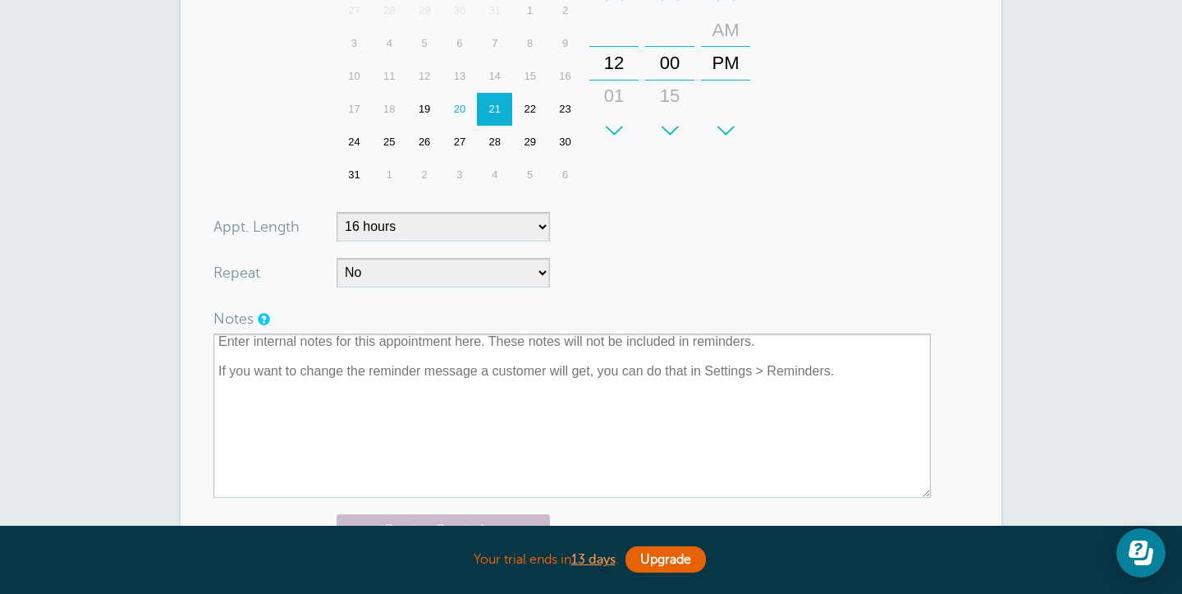
scroll to position [603, 0]
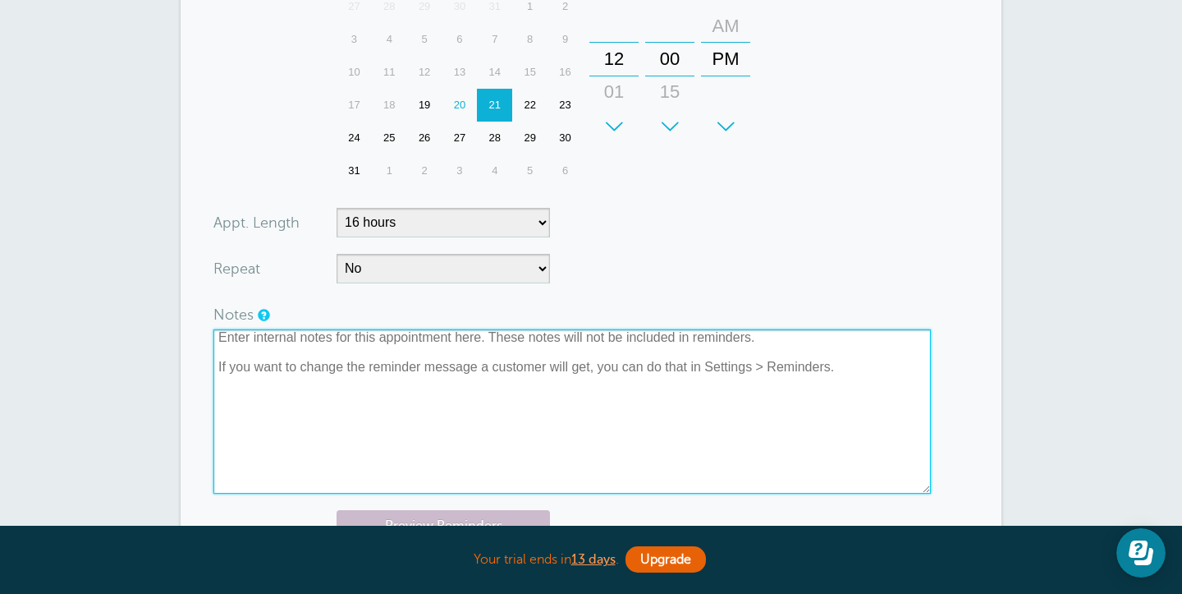
click at [328, 380] on textarea at bounding box center [572, 411] width 718 height 164
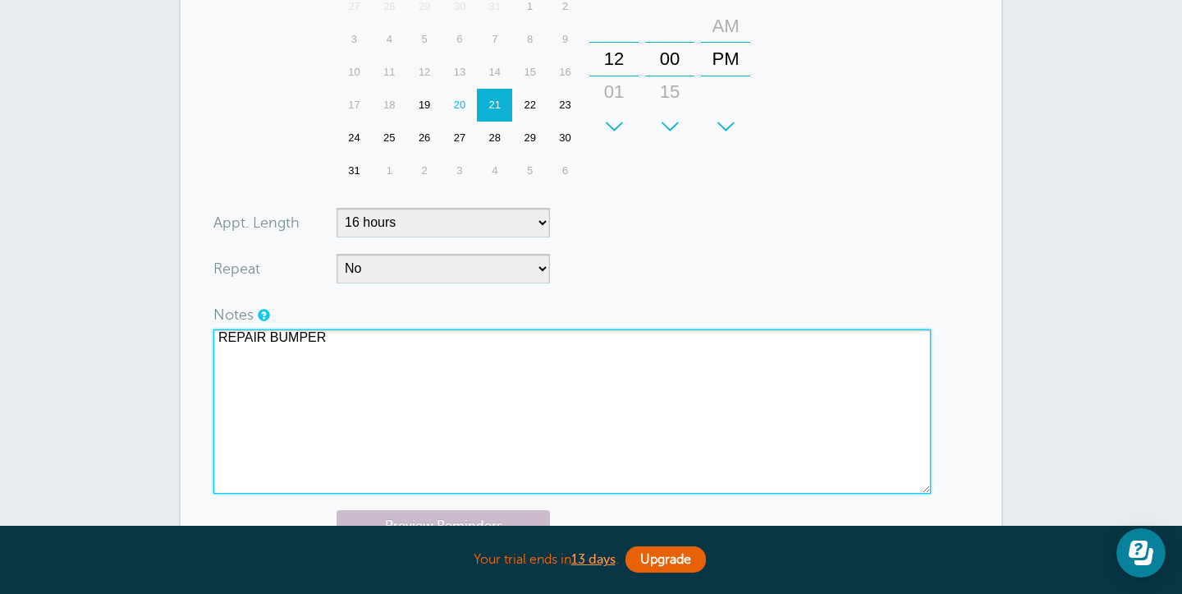
click at [458, 114] on div "20" at bounding box center [460, 105] width 35 height 33
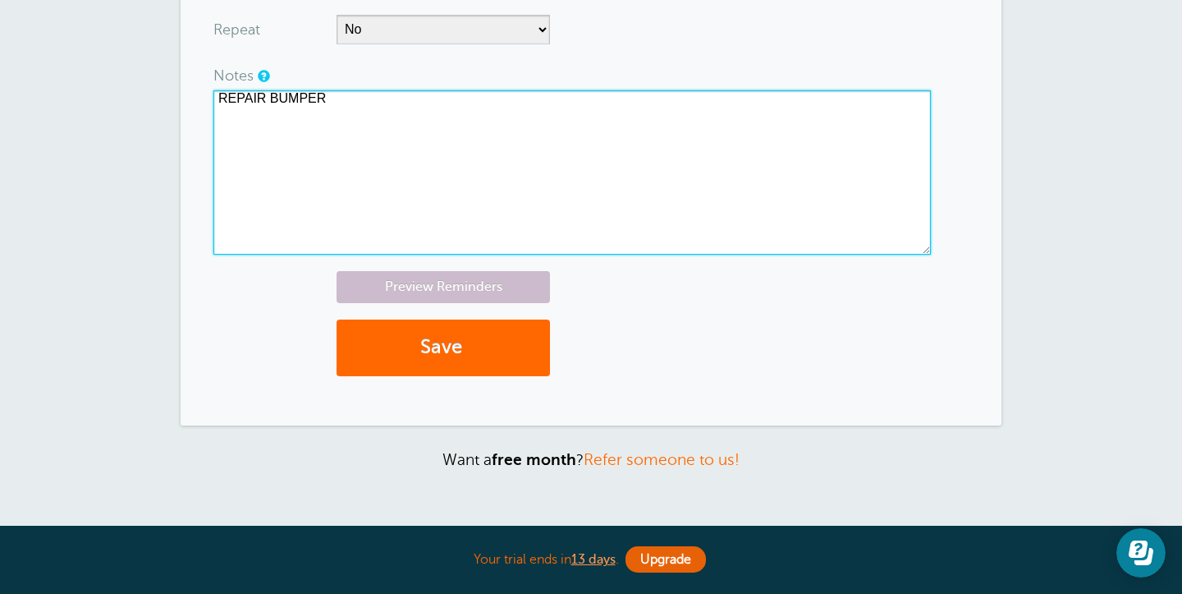
scroll to position [843, 0]
type textarea "REPAIR BUMPER"
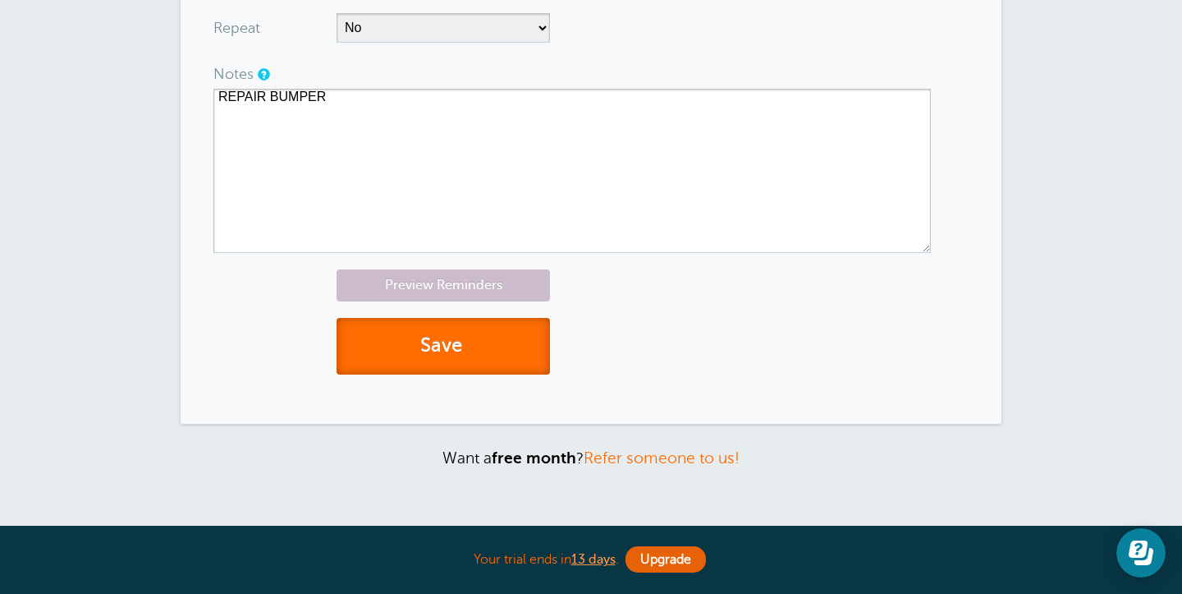
click at [498, 351] on button "Save" at bounding box center [443, 346] width 213 height 57
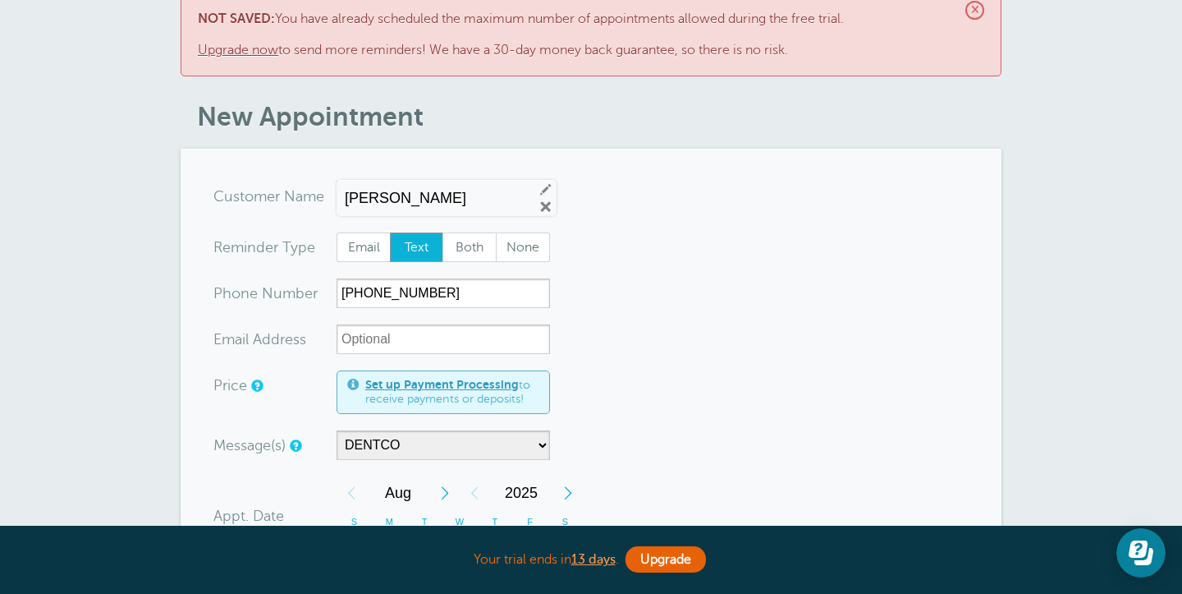
scroll to position [57, 0]
click at [965, 10] on div "× NOT SAVED: You have already scheduled the maximum number of appointments allo…" at bounding box center [591, 37] width 821 height 82
click at [976, 9] on span "×" at bounding box center [975, 11] width 19 height 19
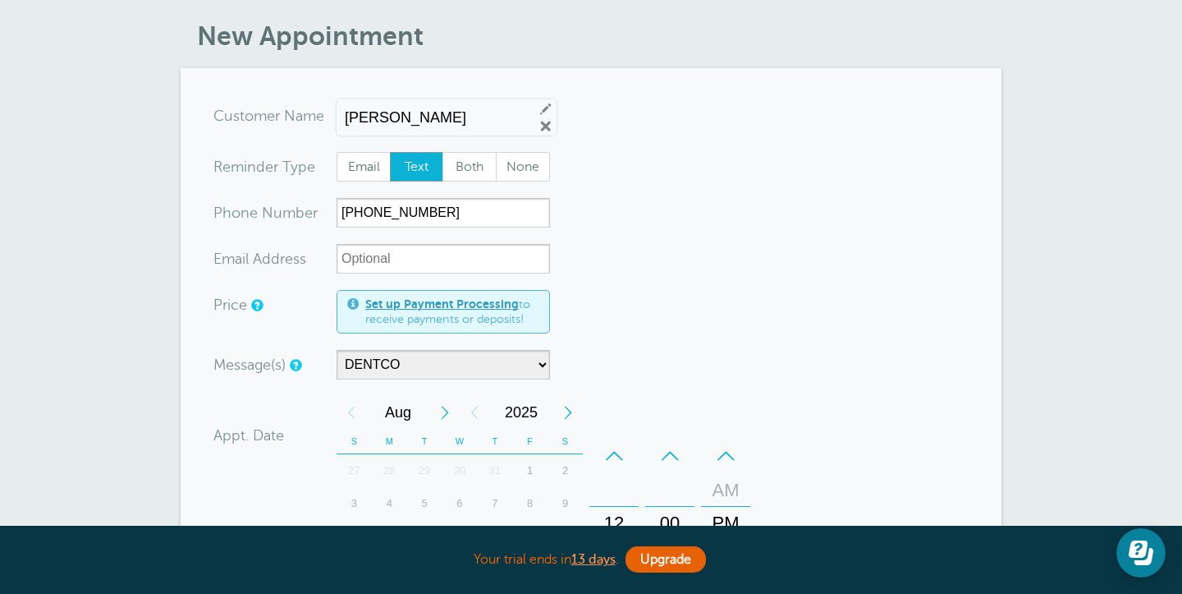
scroll to position [0, 0]
